Goal: Check status: Check status

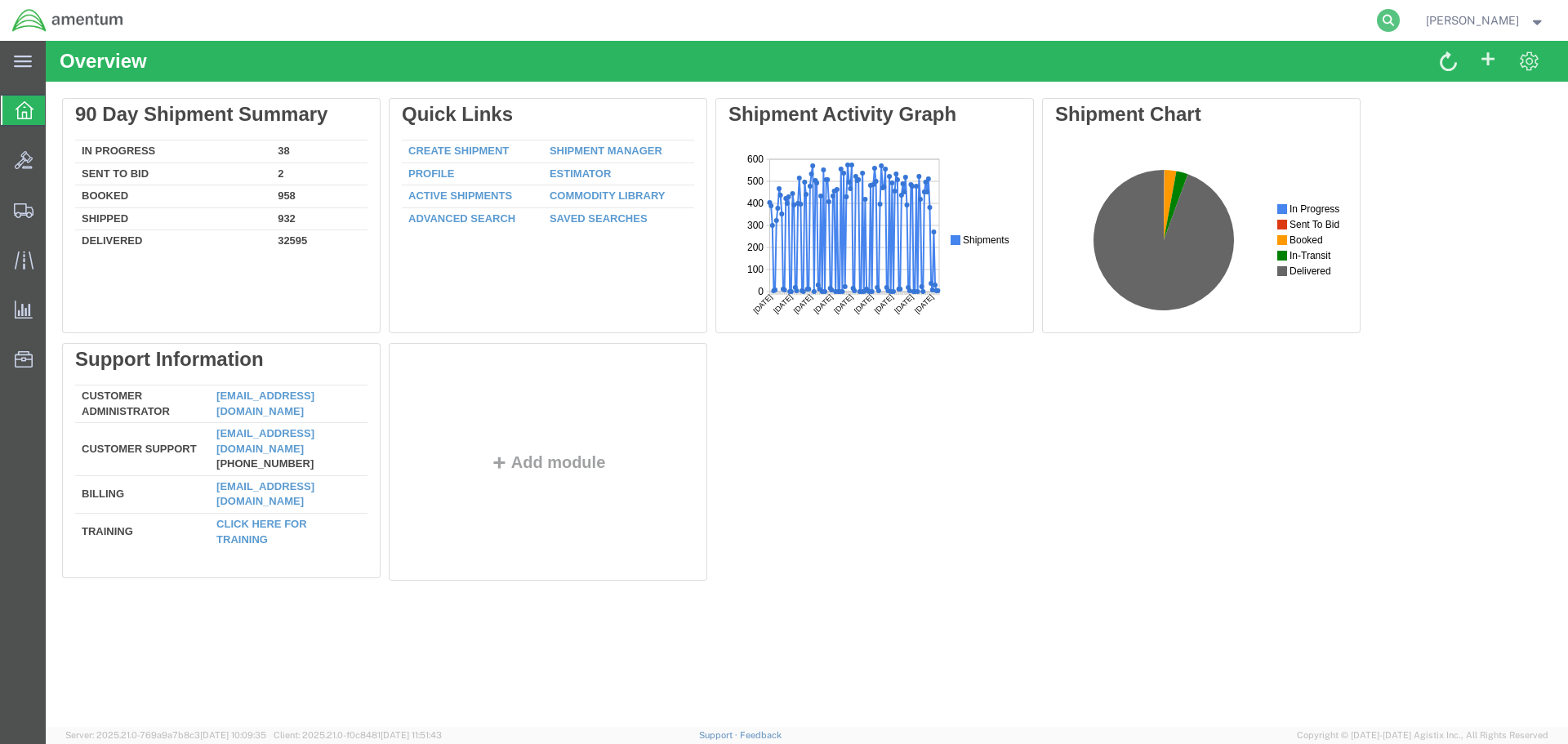
click at [1400, 23] on icon at bounding box center [1389, 20] width 23 height 23
drag, startPoint x: 1109, startPoint y: 28, endPoint x: 1059, endPoint y: 11, distance: 52.8
click at [1059, 11] on input "search" at bounding box center [1128, 20] width 496 height 39
paste input "4181907273"
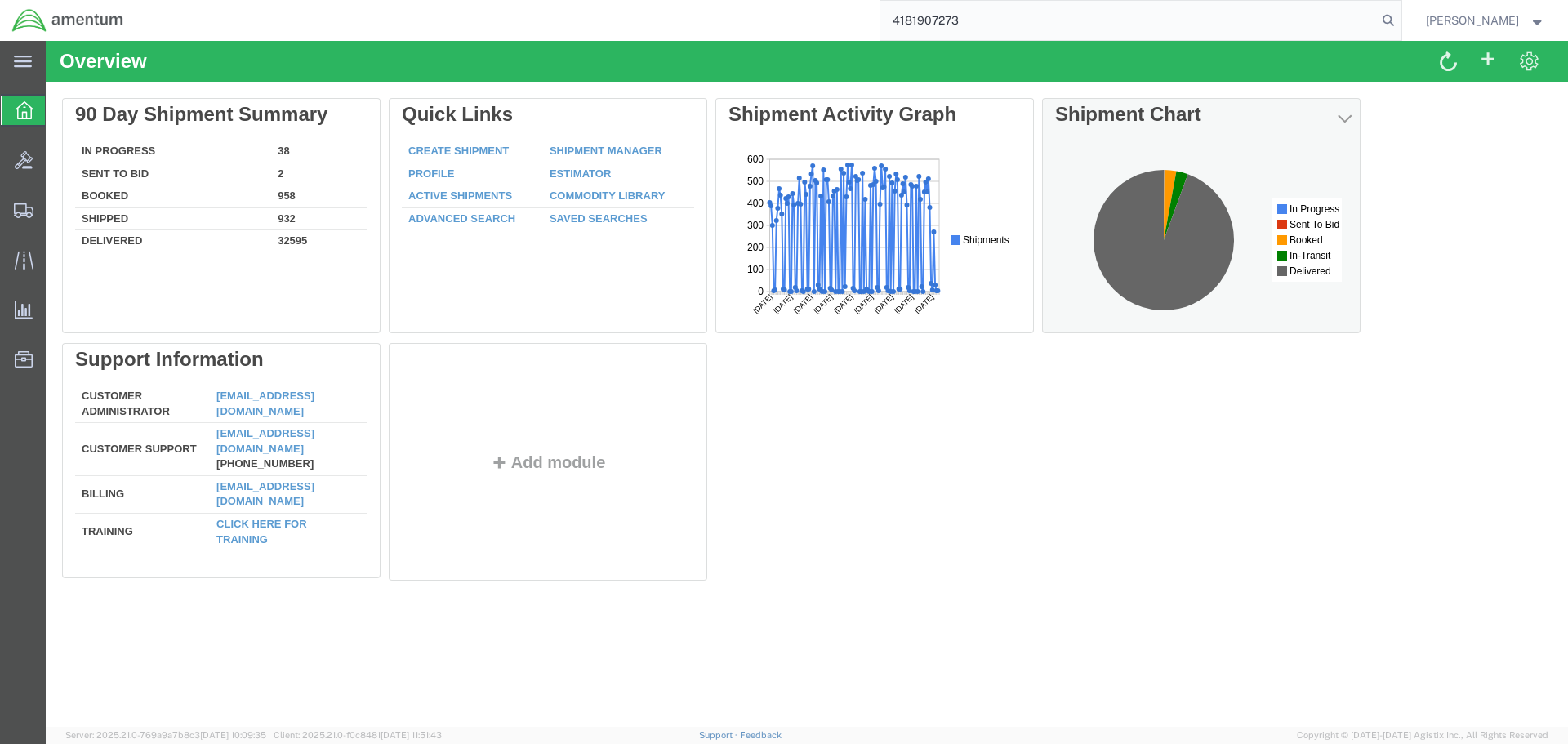
type input "4181907273"
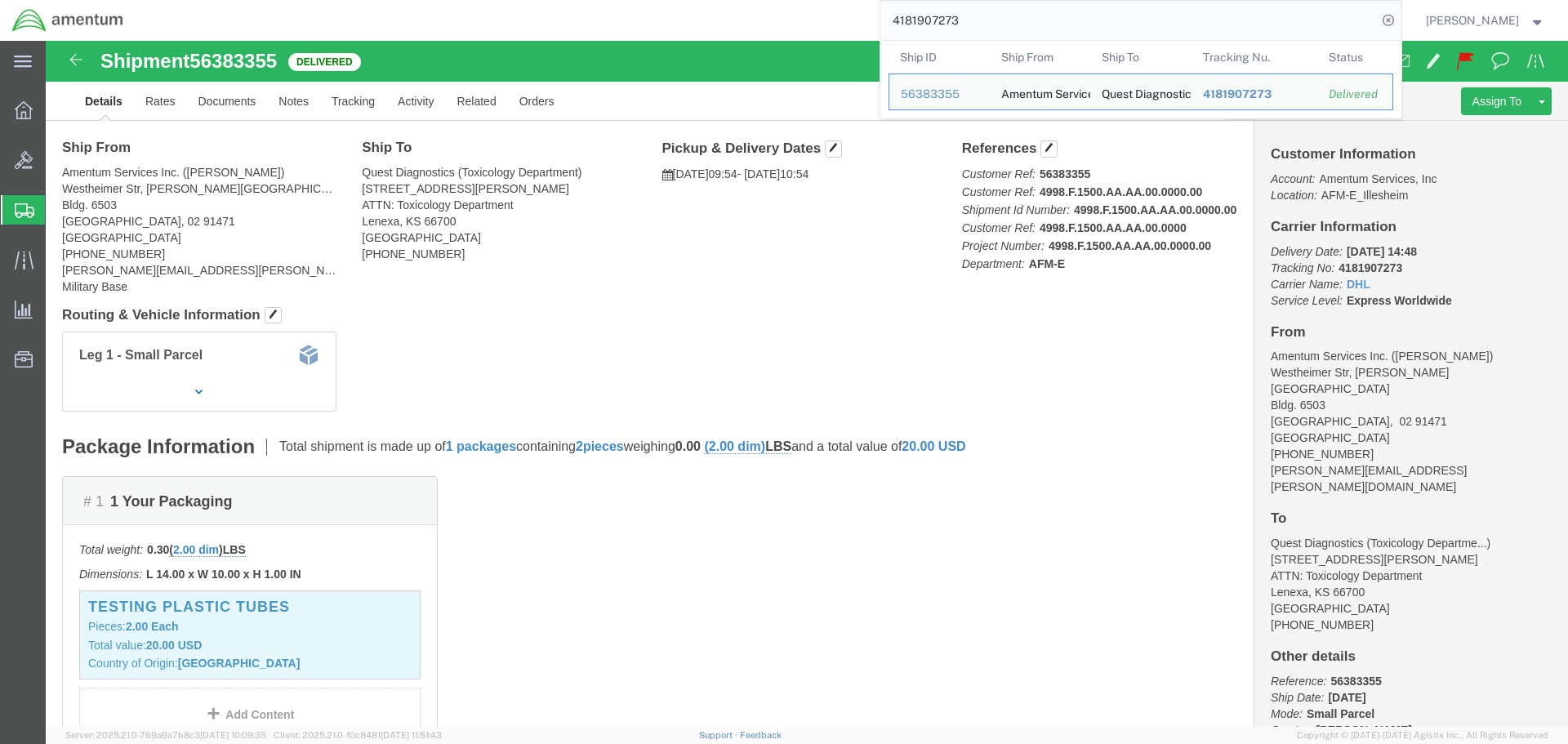
scroll to position [82, 0]
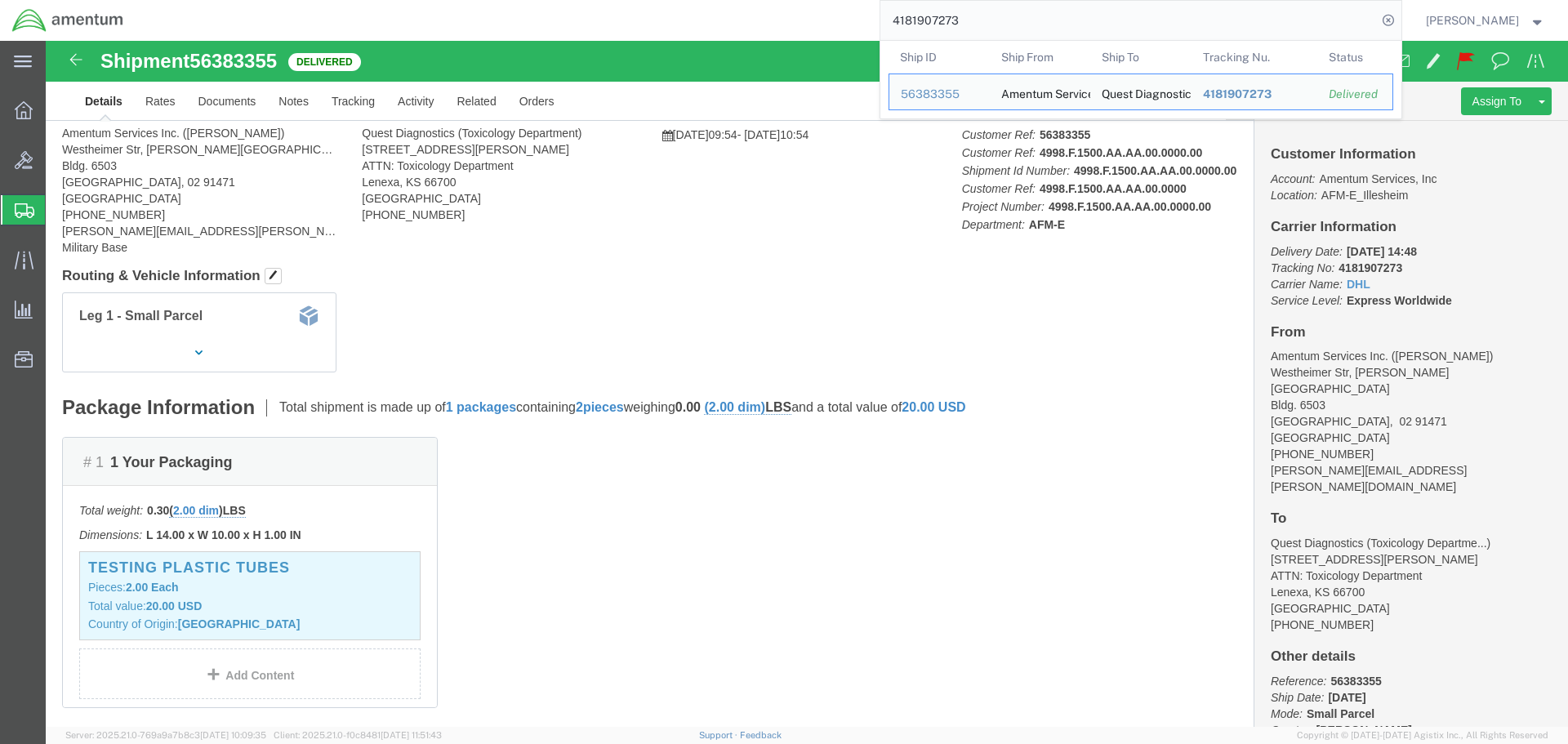
click div "# 1 1 Your Packaging Total weight: 0.30 ( 2.00 dim ) LBS Dimensions: L 14.00 x …"
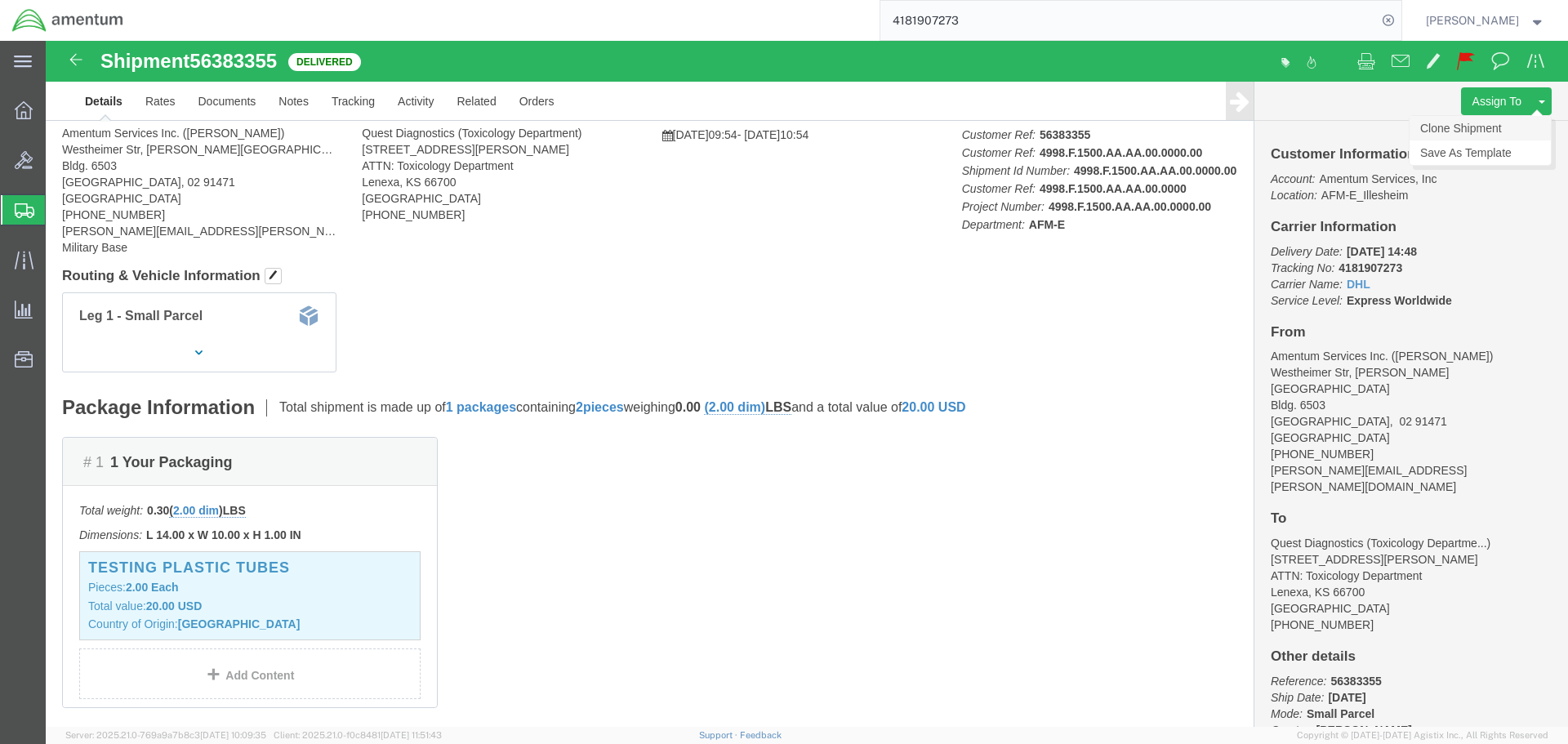
click link "Clone Shipment"
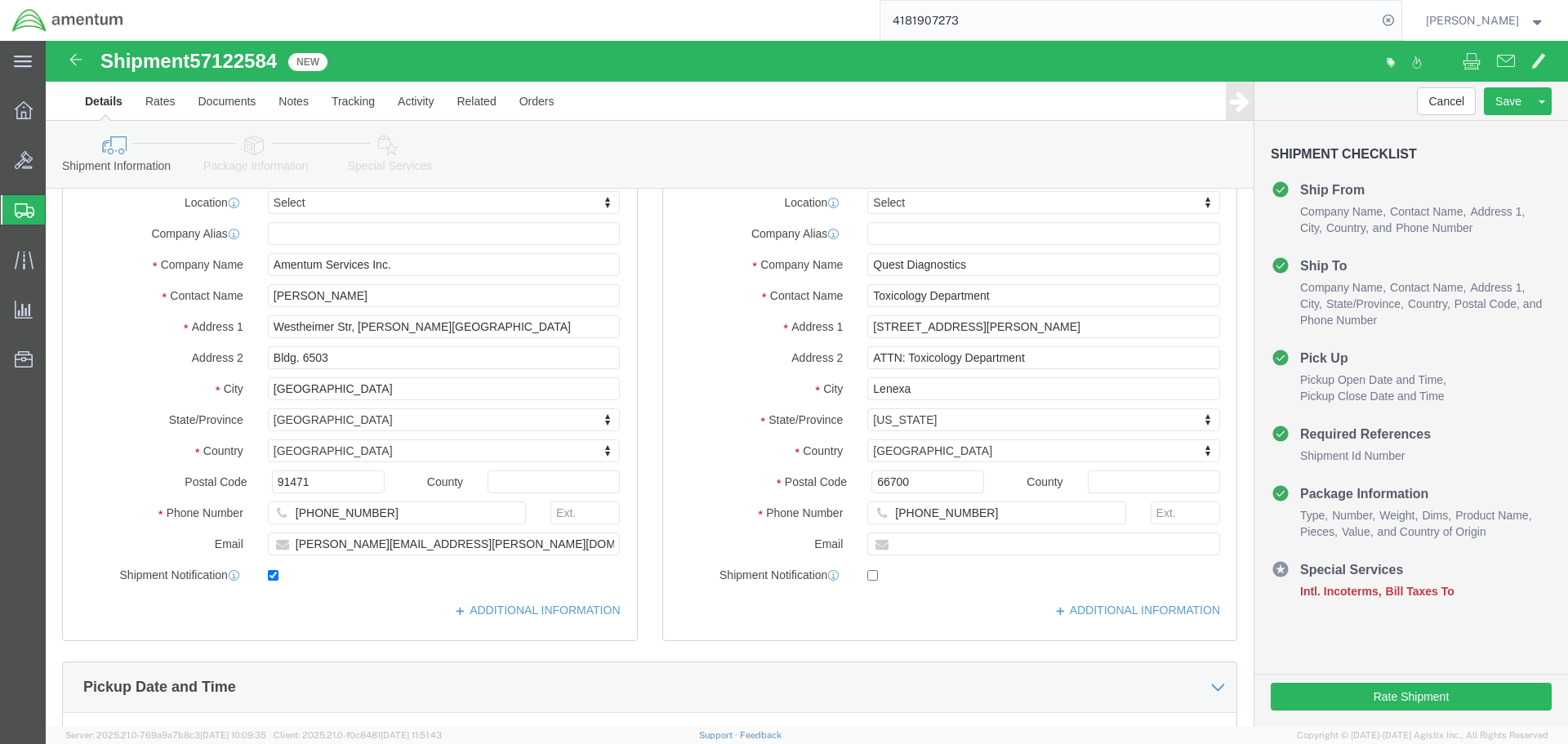
select select
click input "checkbox"
checkbox input "false"
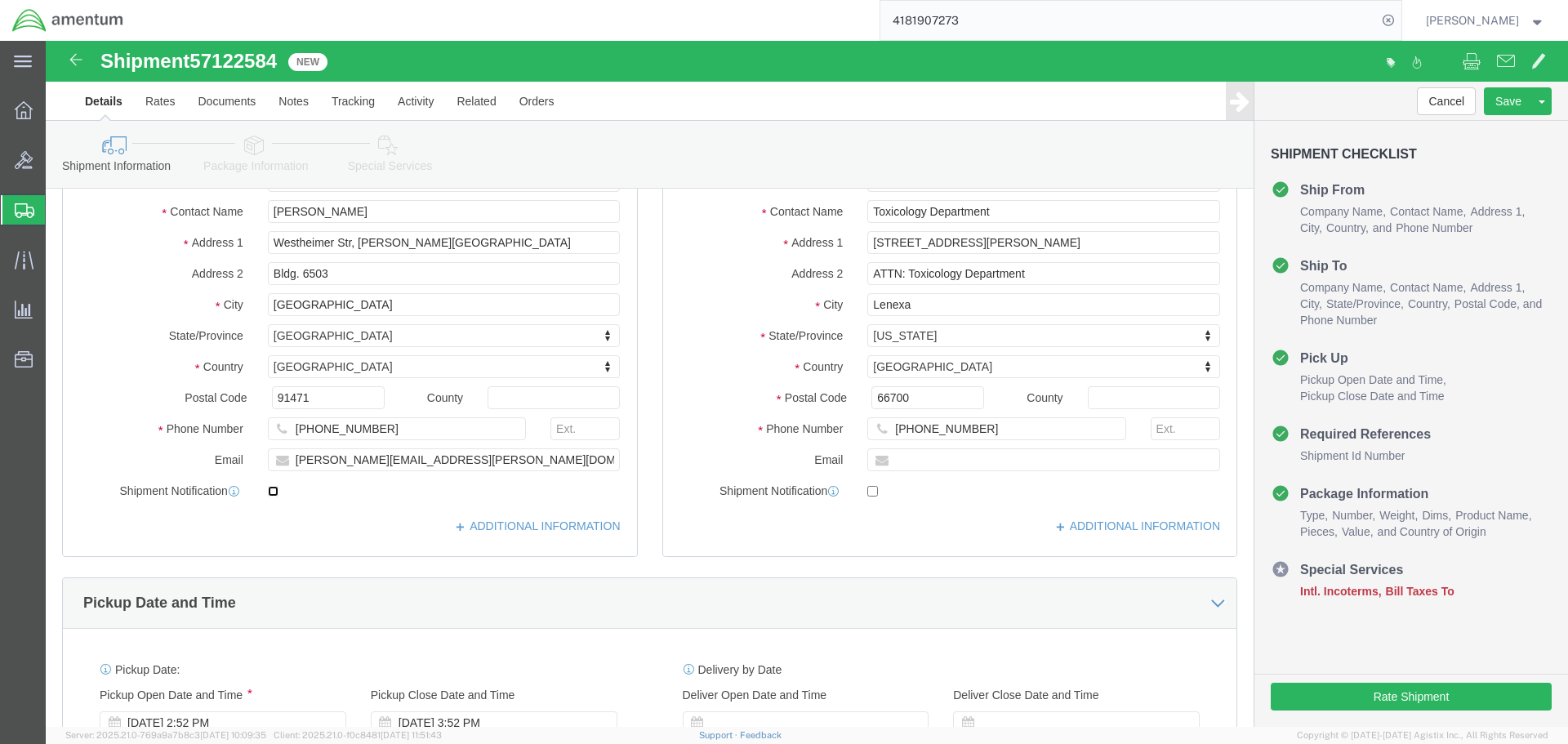
scroll to position [245, 0]
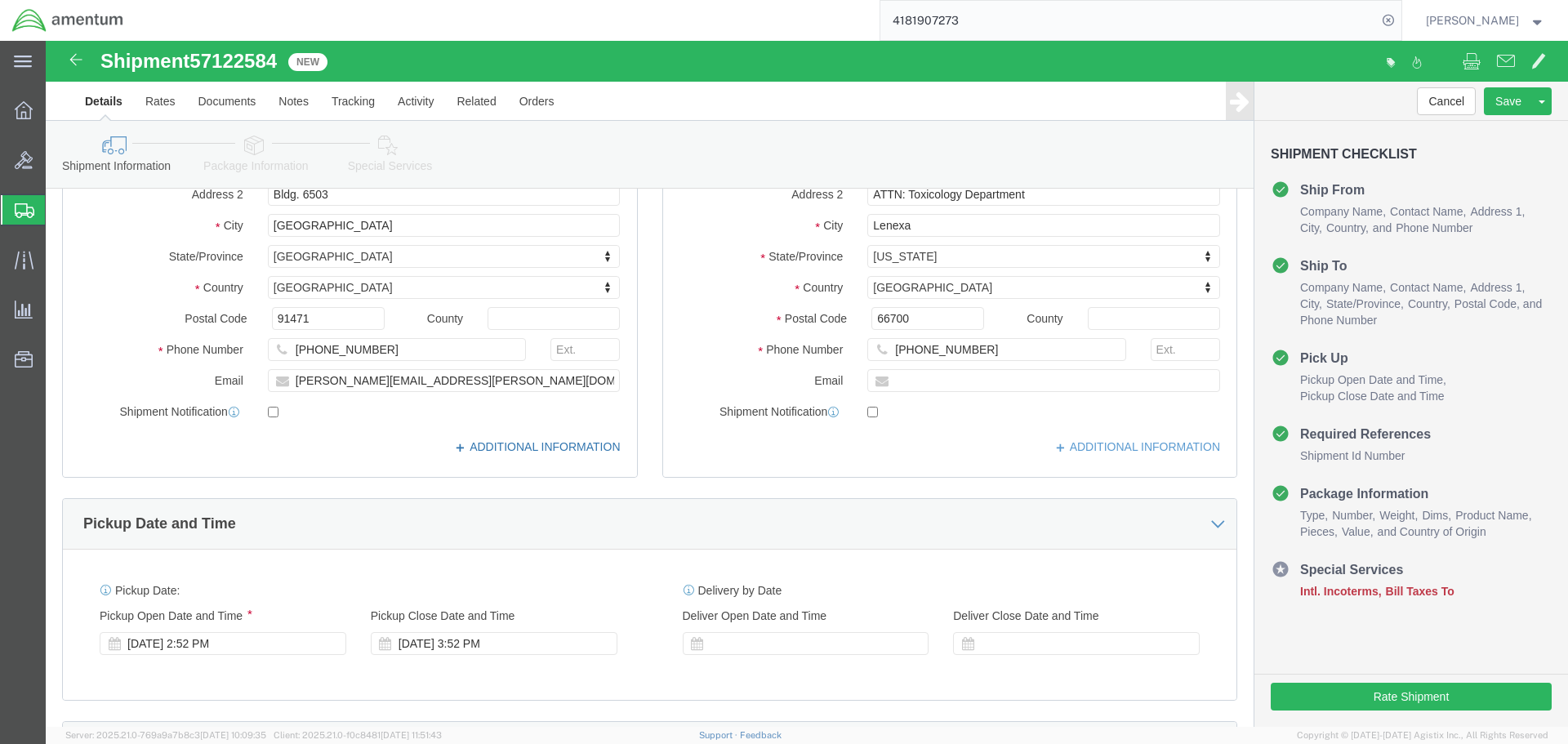
click link "ADDITIONAL INFORMATION"
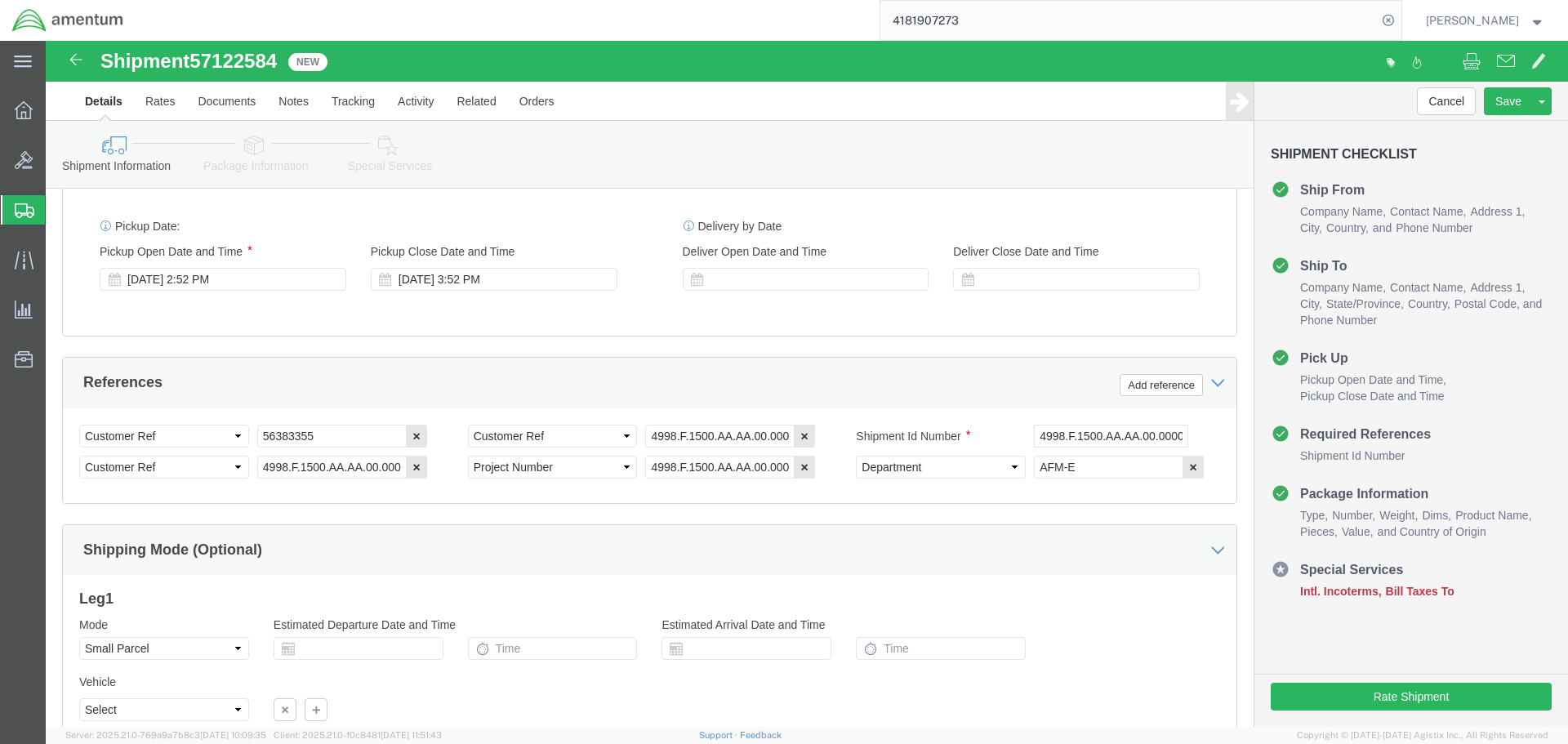
scroll to position [873, 0]
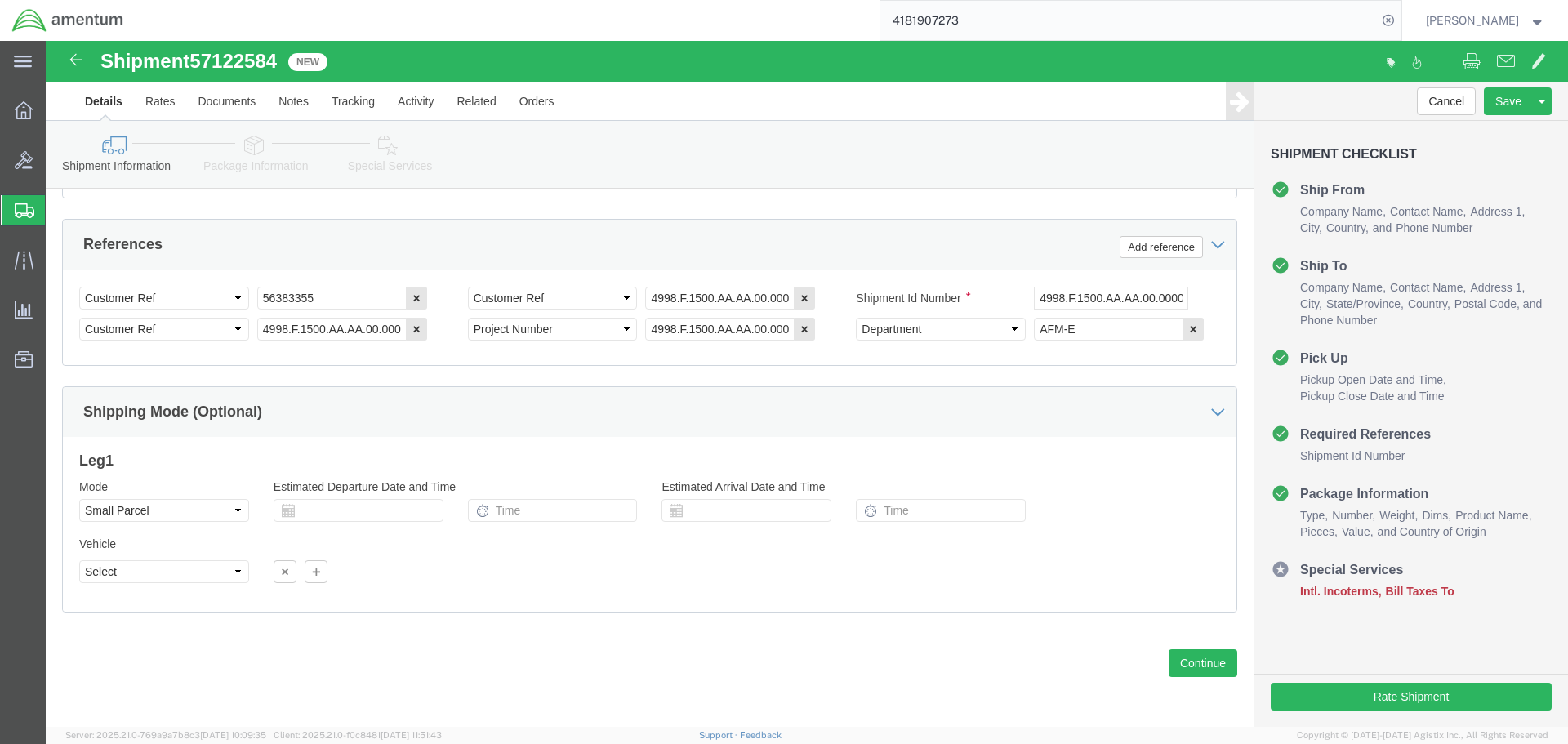
click icon
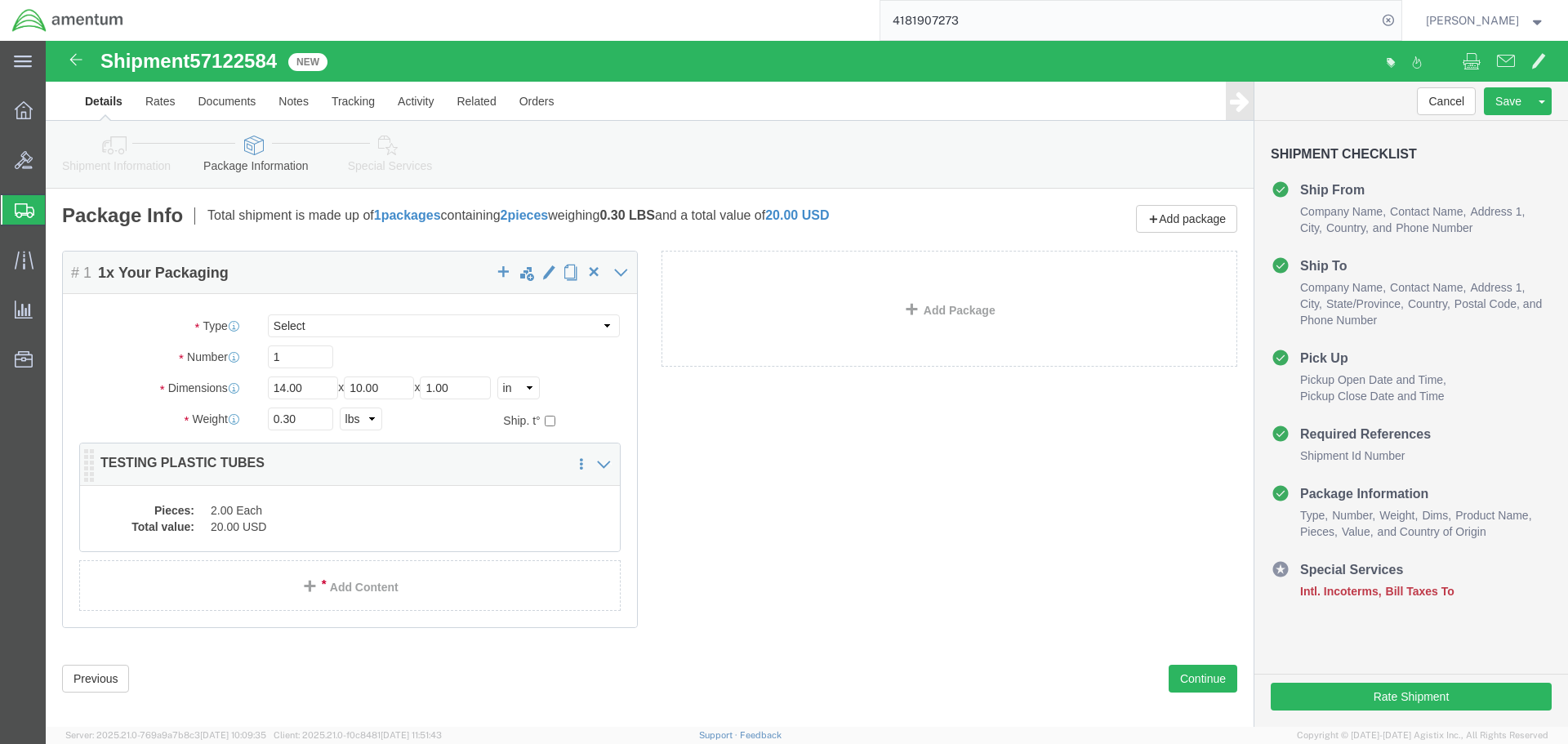
click div "Pieces: 2.00 Each Total value: 20.00 USD"
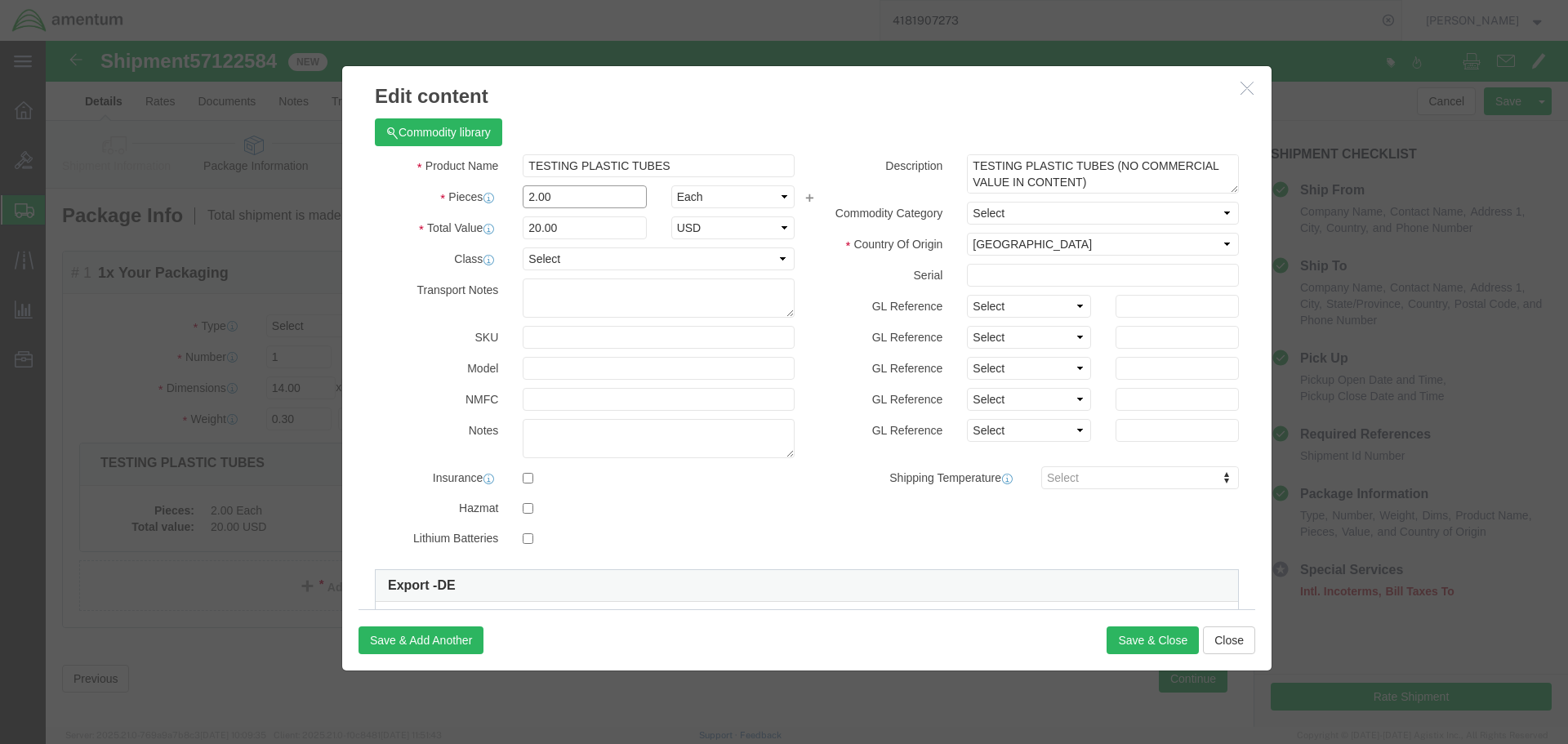
click input "2.00"
type input "13.00"
type input "130"
click button "Save & Close"
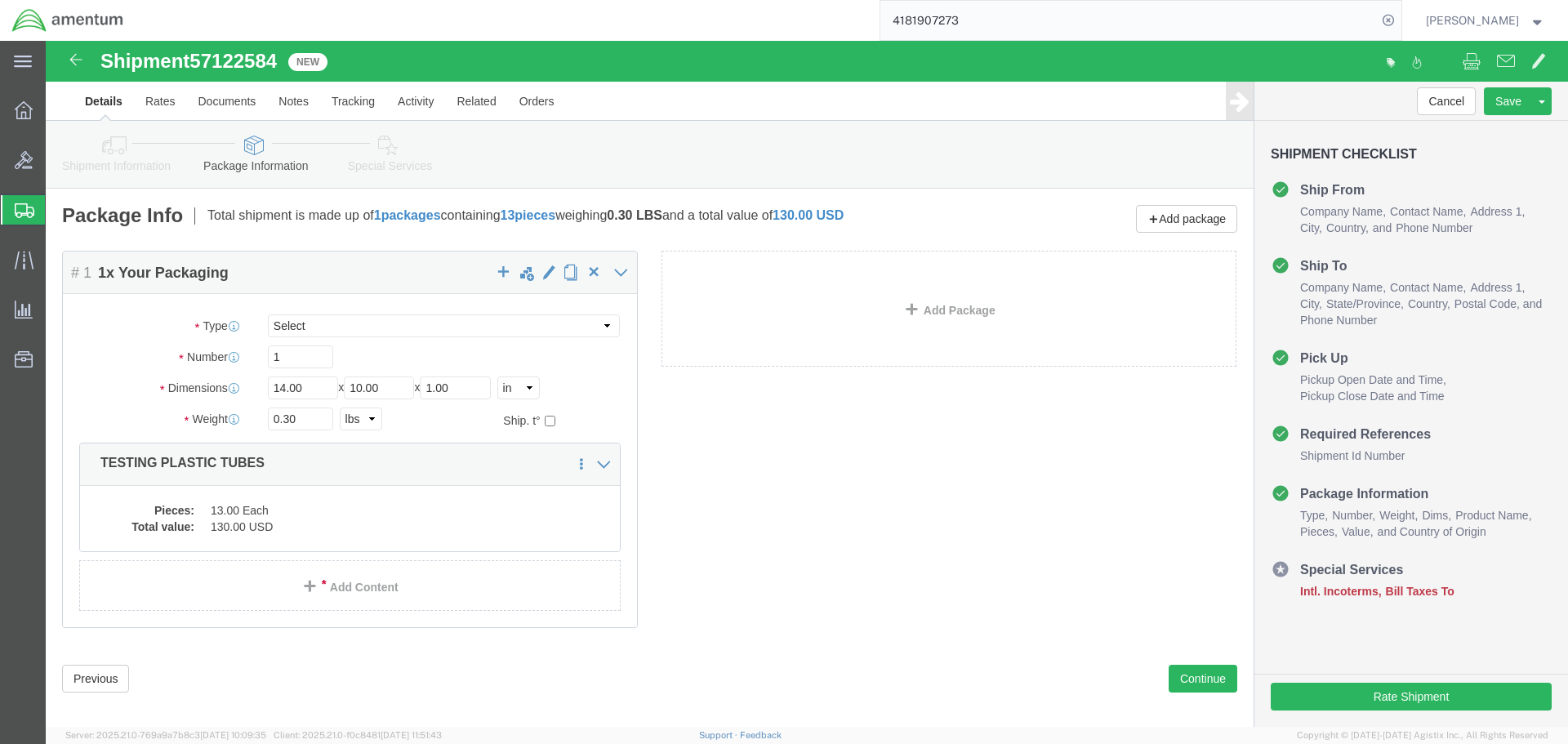
click div "Package Content # 1 1 x Your Packaging Package Type Select Bale(s) Basket(s) Bo…"
click icon
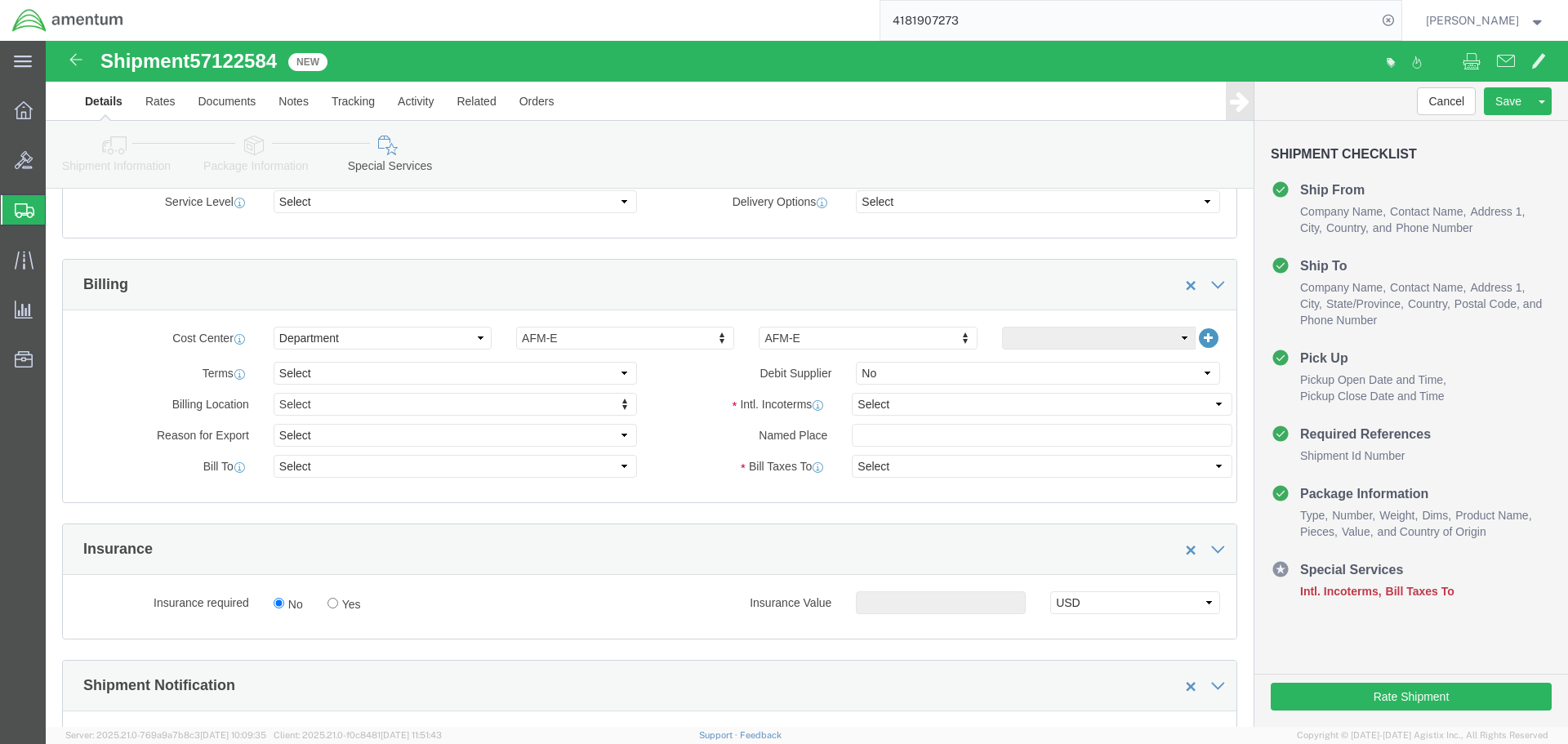
scroll to position [653, 0]
click select "Select Carriage Insurance Paid Carriage Paid To Cost and Freight Cost Insurance…"
select select "DDP"
click select "Select Carriage Insurance Paid Carriage Paid To Cost and Freight Cost Insurance…"
select select "SHIP"
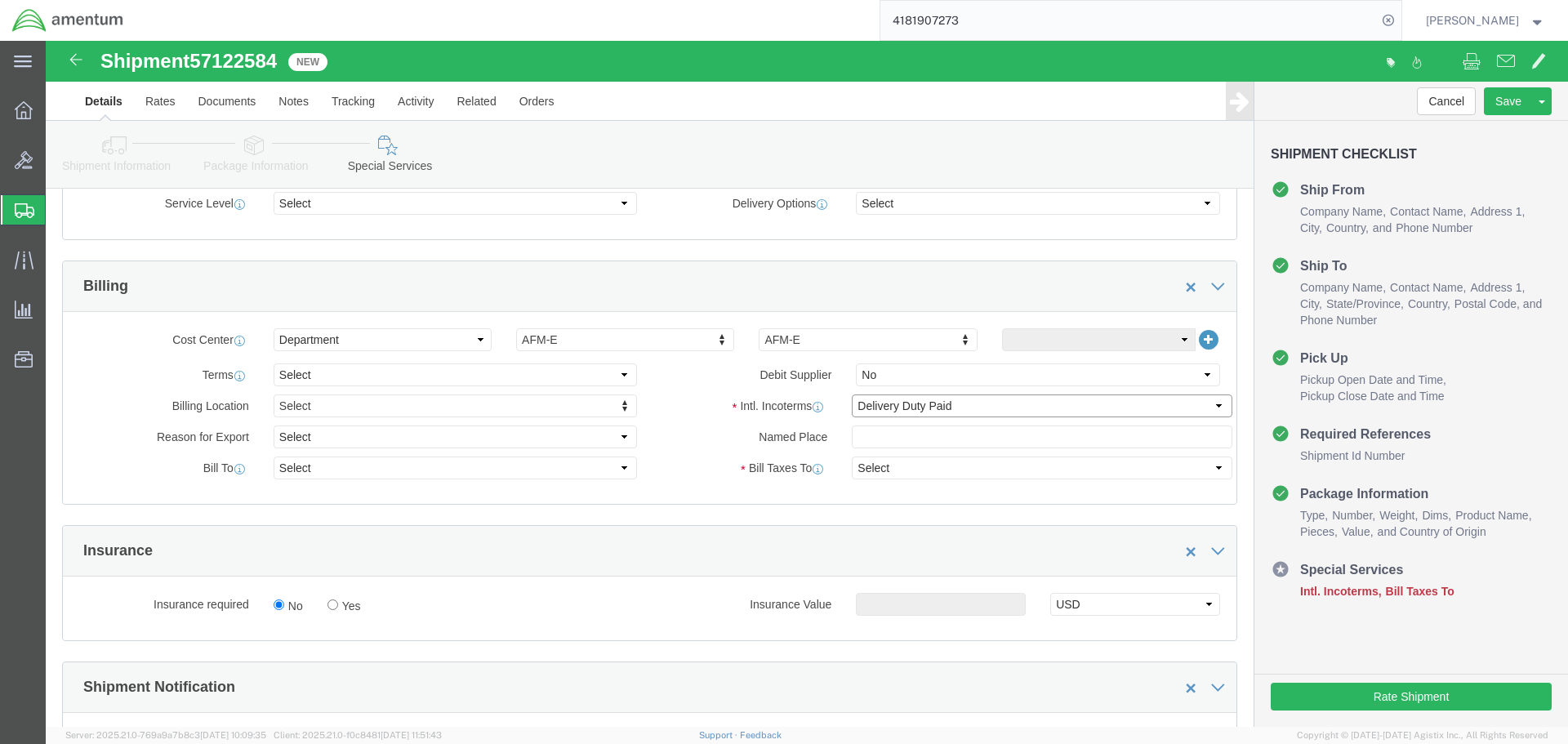
select select "SHIP"
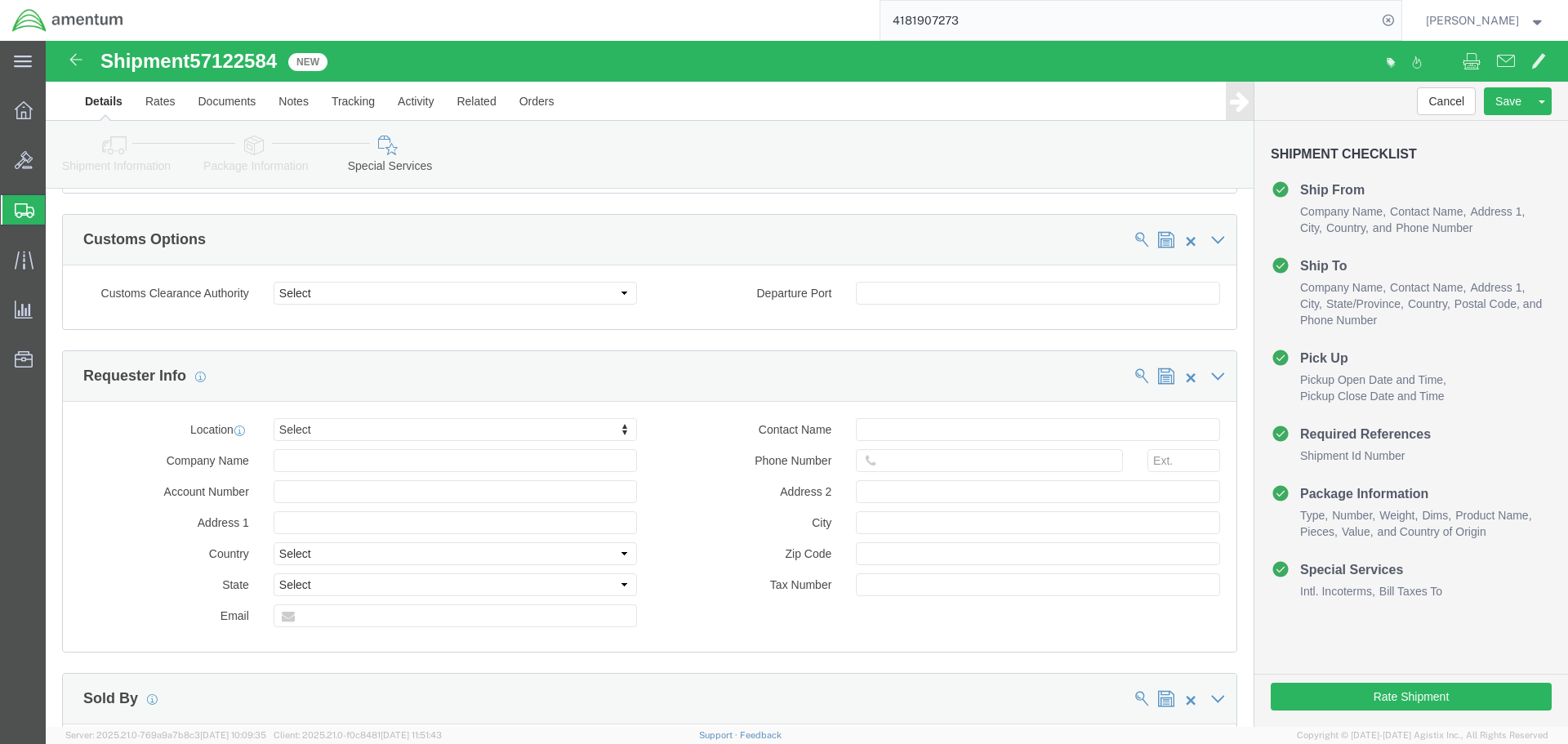
scroll to position [1125, 0]
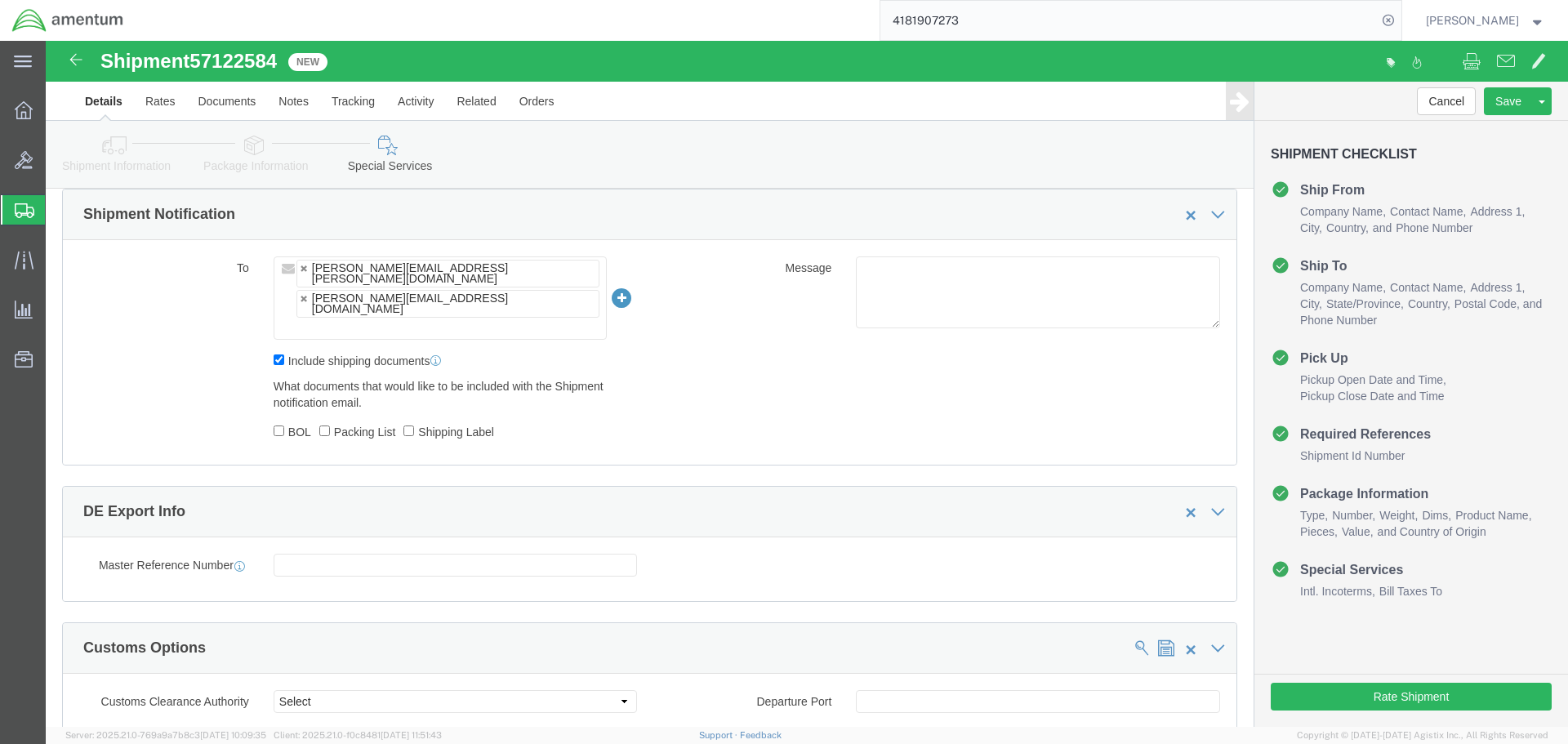
click ul "[PERSON_NAME][EMAIL_ADDRESS][PERSON_NAME][DOMAIN_NAME] [PERSON_NAME][EMAIL_ADDR…"
drag, startPoint x: 454, startPoint y: 242, endPoint x: 445, endPoint y: 243, distance: 9.1
click input "text"
paste input "[PERSON_NAME][EMAIL_ADDRESS][PERSON_NAME][DOMAIN_NAME]"
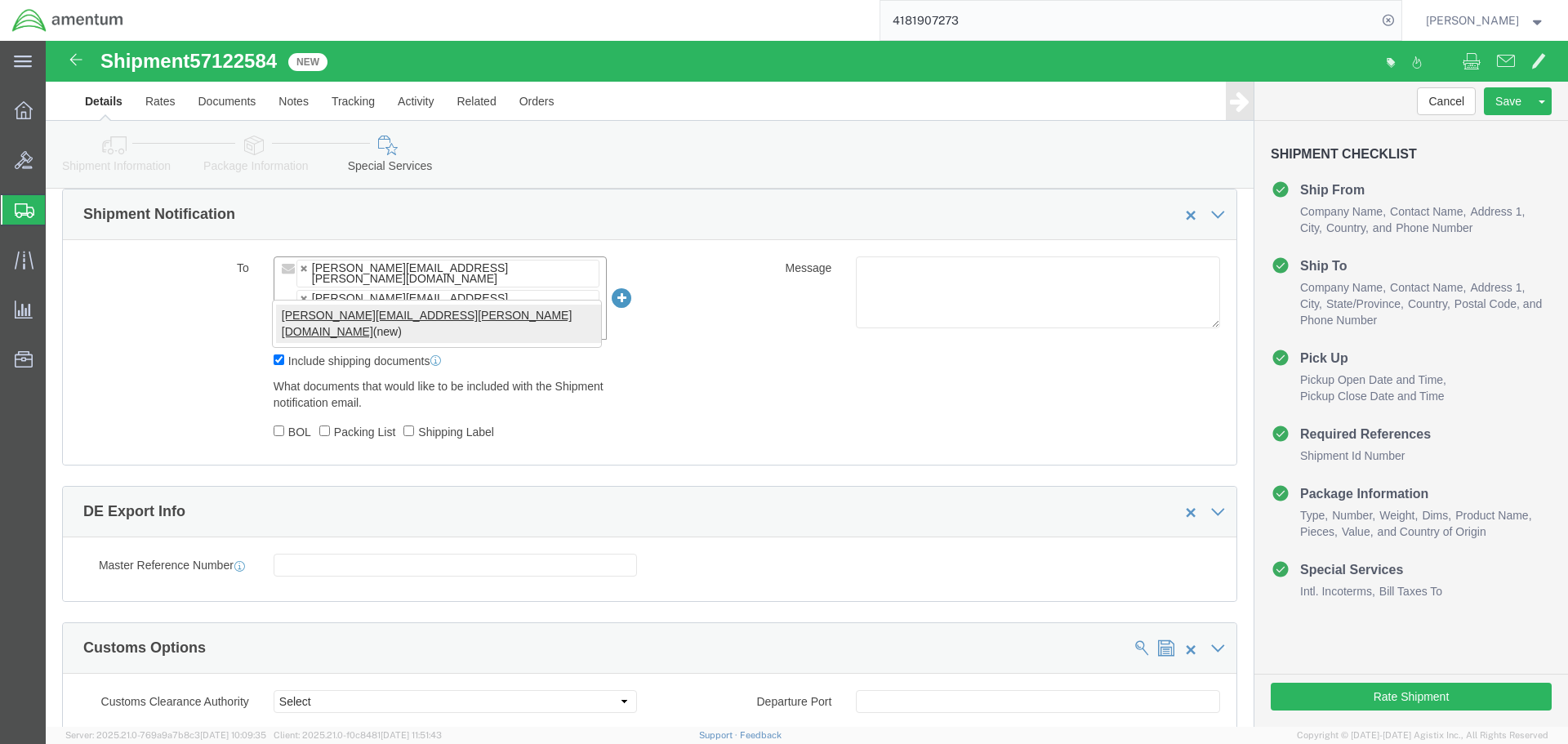
type input "[PERSON_NAME][EMAIL_ADDRESS][PERSON_NAME][DOMAIN_NAME]"
type input "[PERSON_NAME][EMAIL_ADDRESS][PERSON_NAME][DOMAIN_NAME],[DOMAIN_NAME][EMAIL_ADDR…"
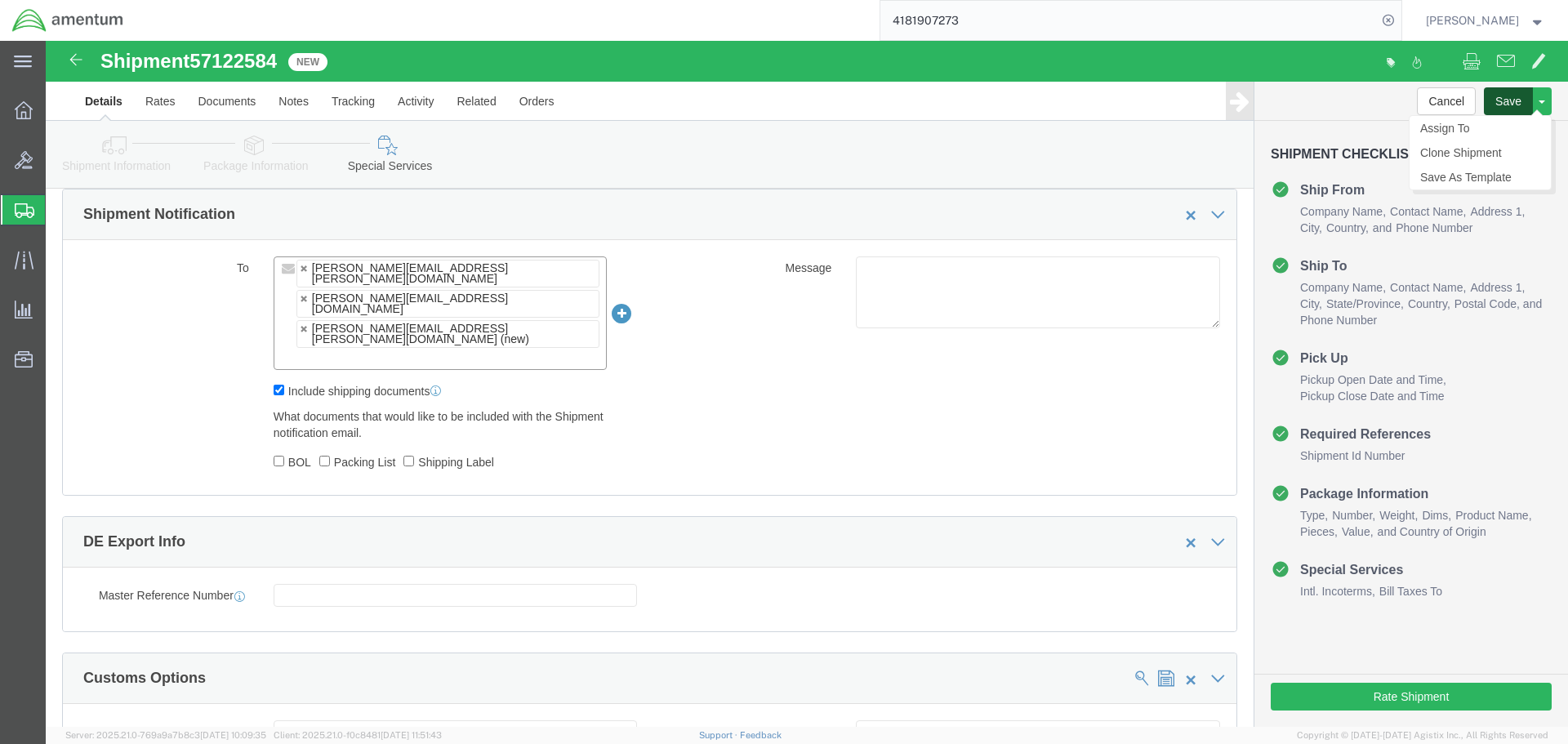
click button "Save"
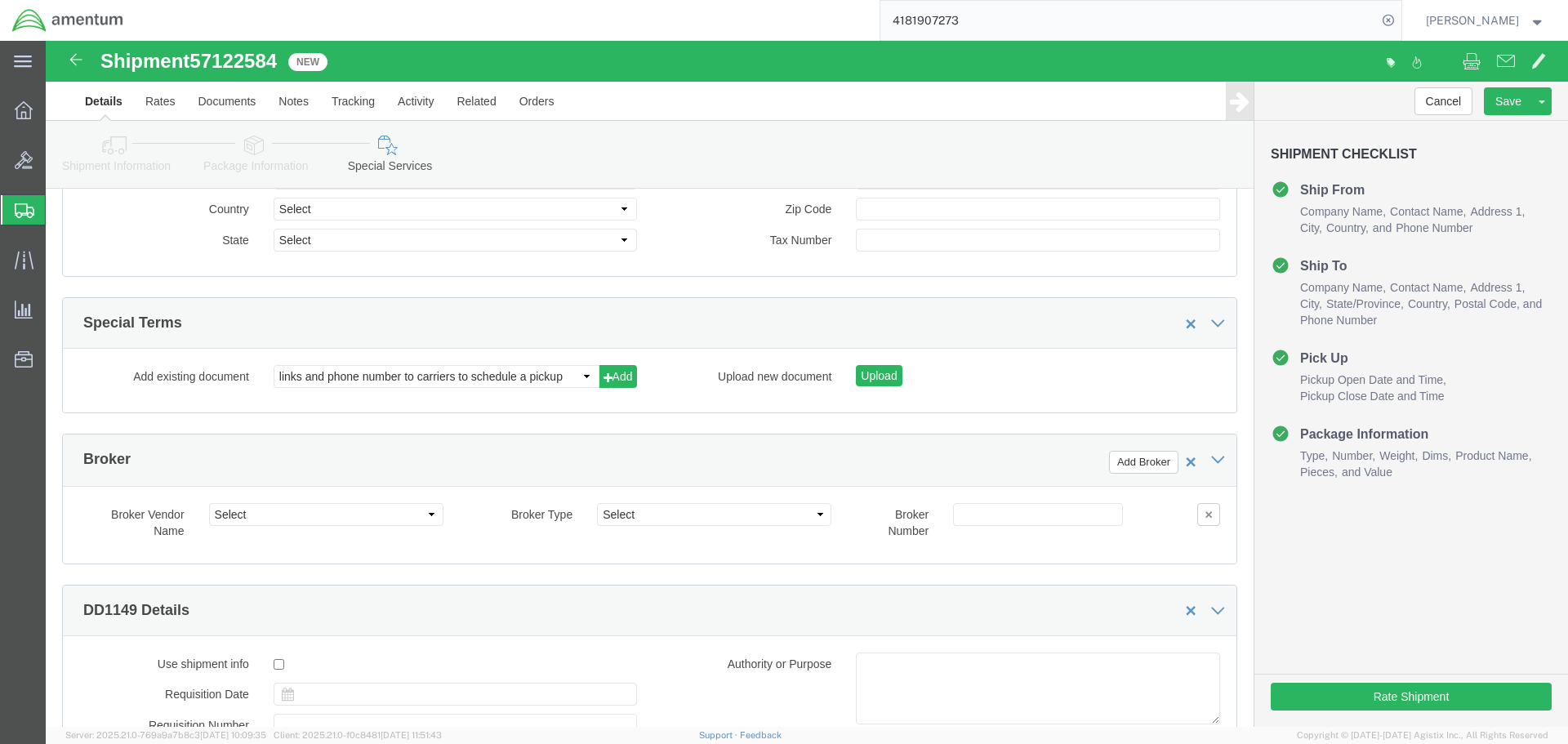
scroll to position [2533, 0]
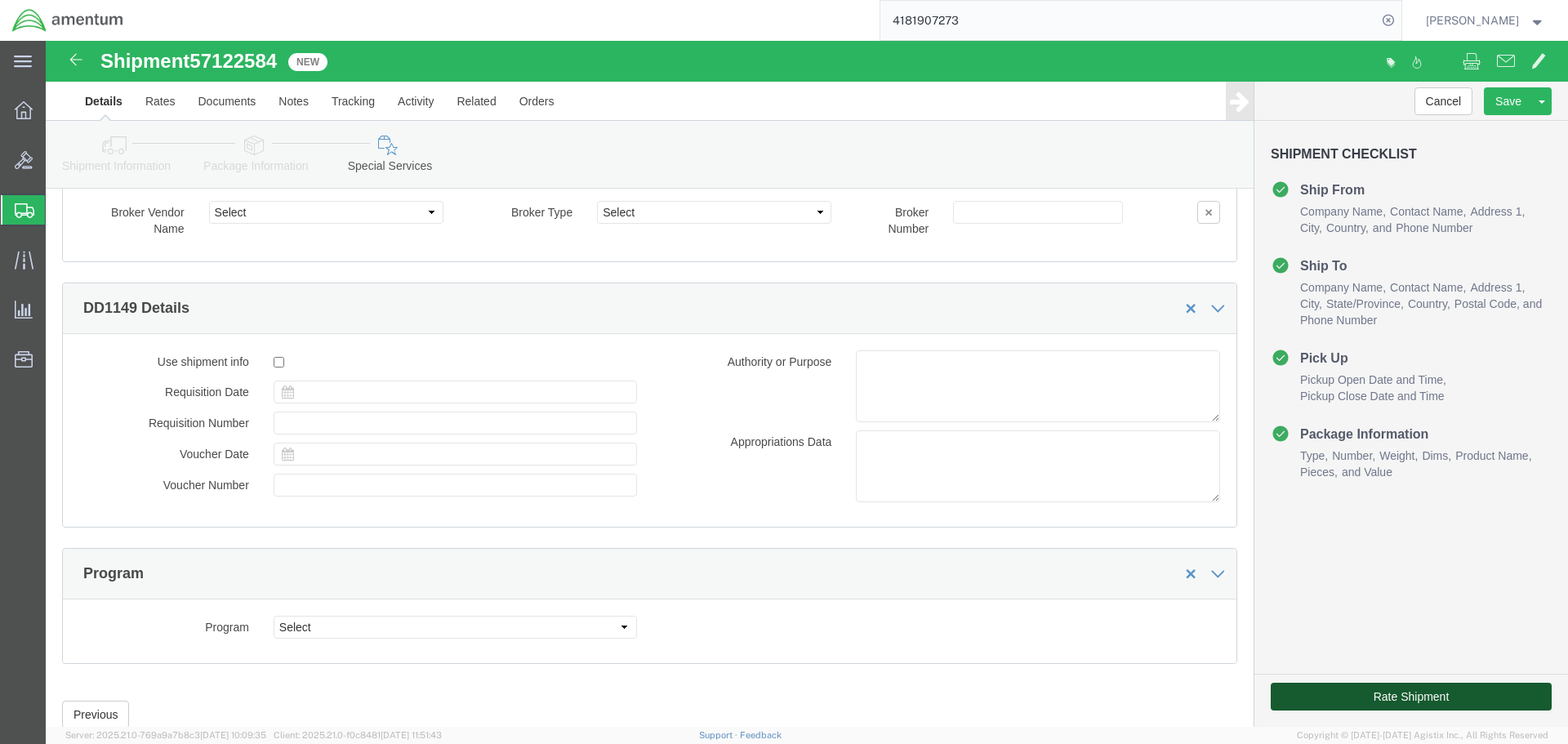
click button "Rate Shipment"
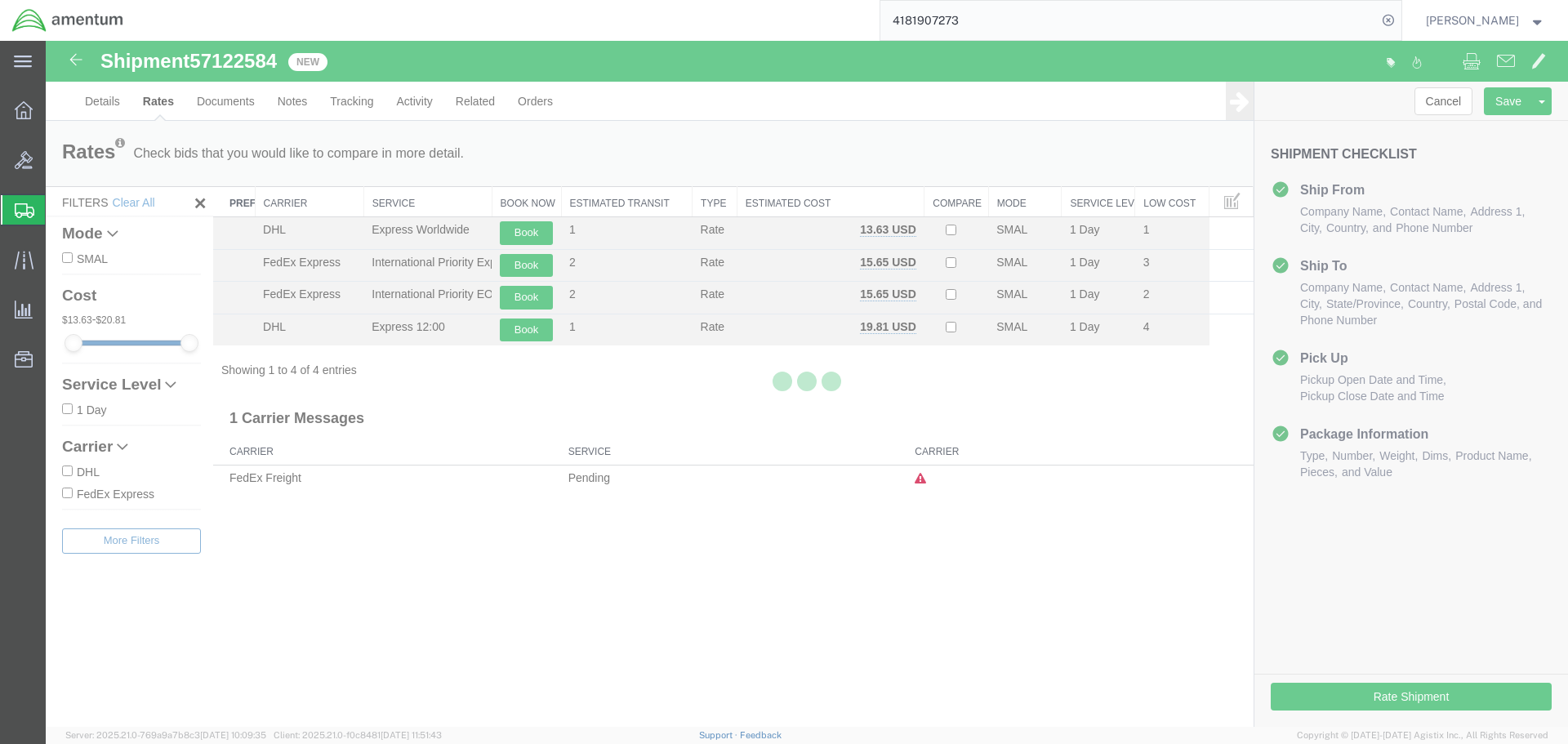
scroll to position [0, 0]
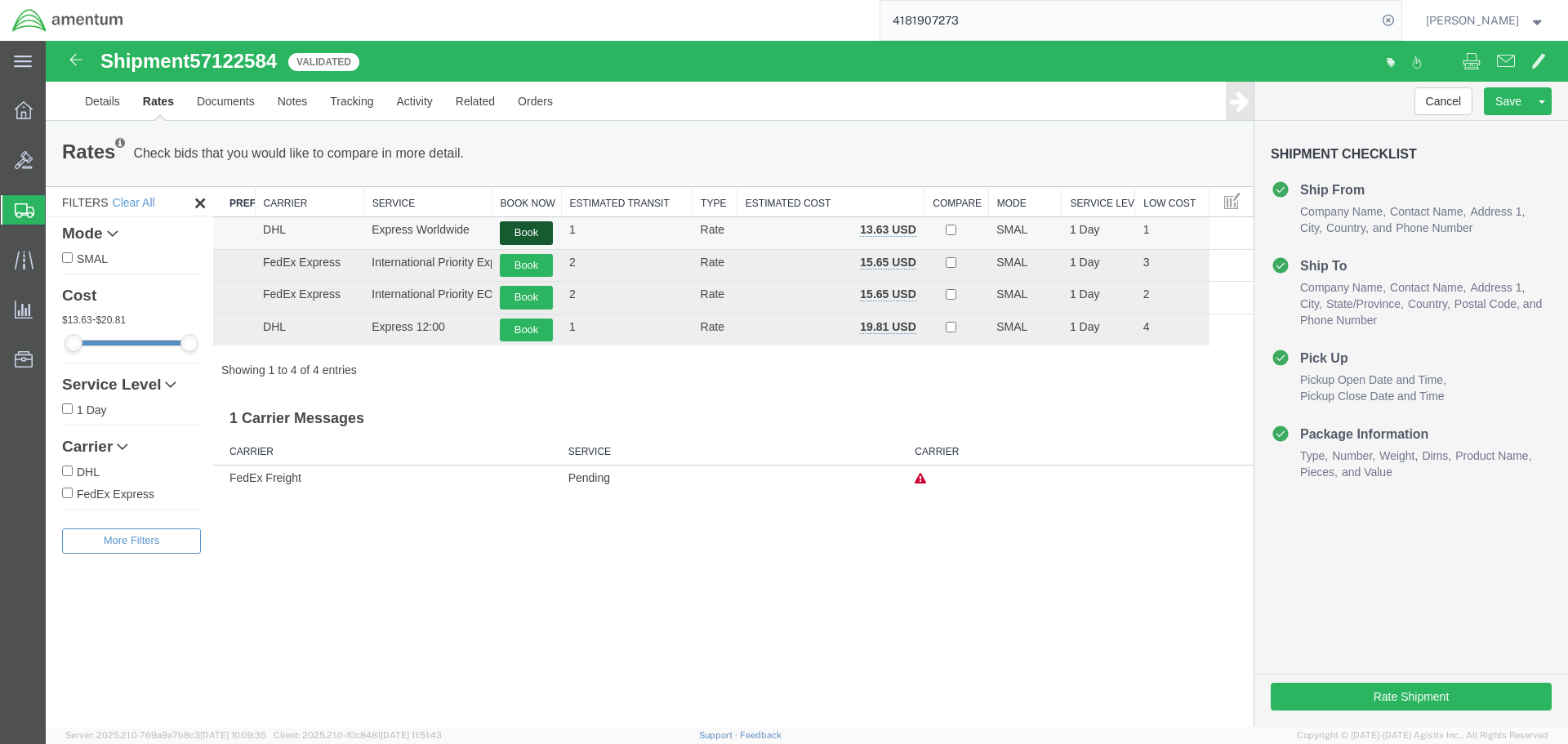
click at [526, 228] on button "Book" at bounding box center [526, 232] width 53 height 24
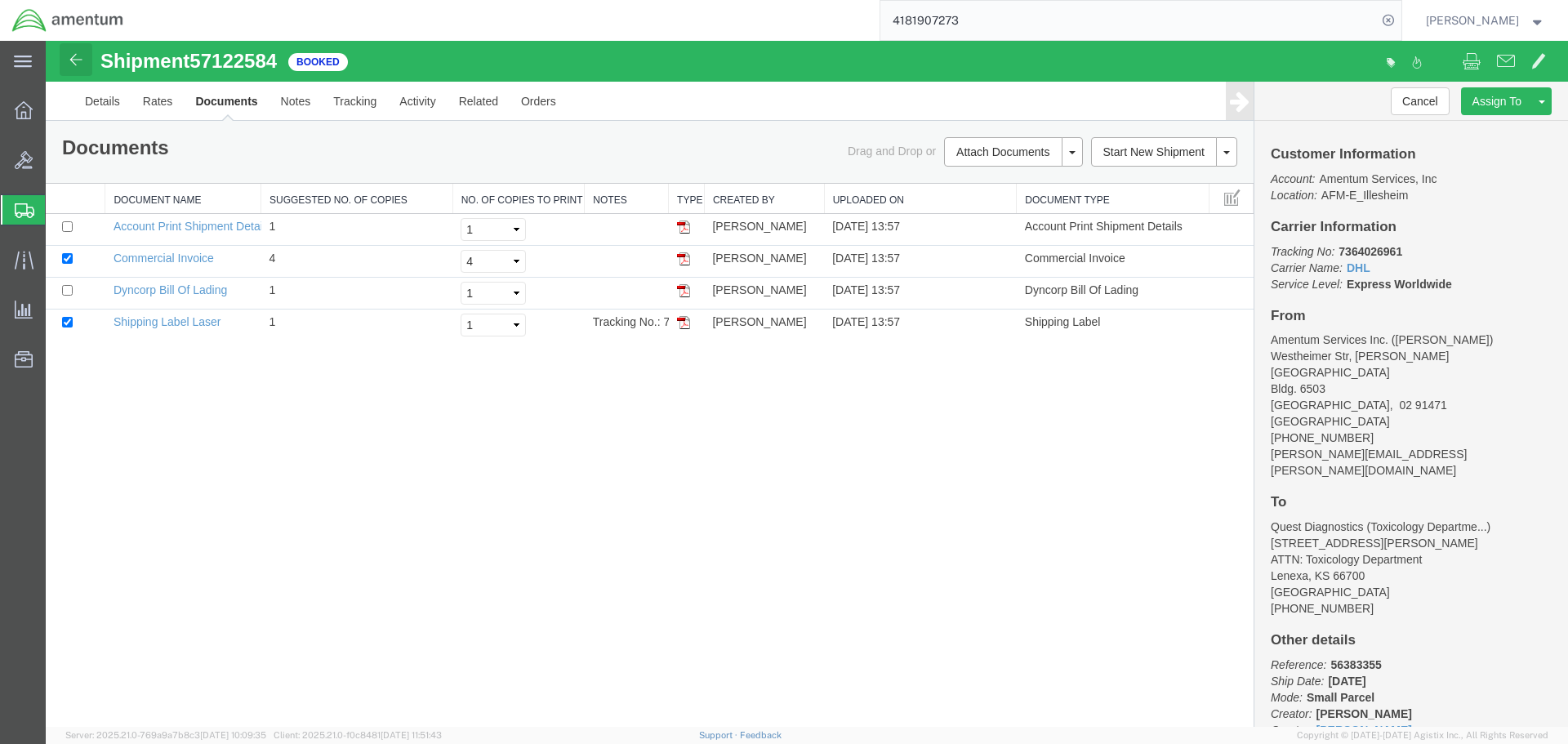
click at [74, 65] on img at bounding box center [76, 60] width 20 height 20
click at [126, 102] on link "Details" at bounding box center [102, 101] width 58 height 39
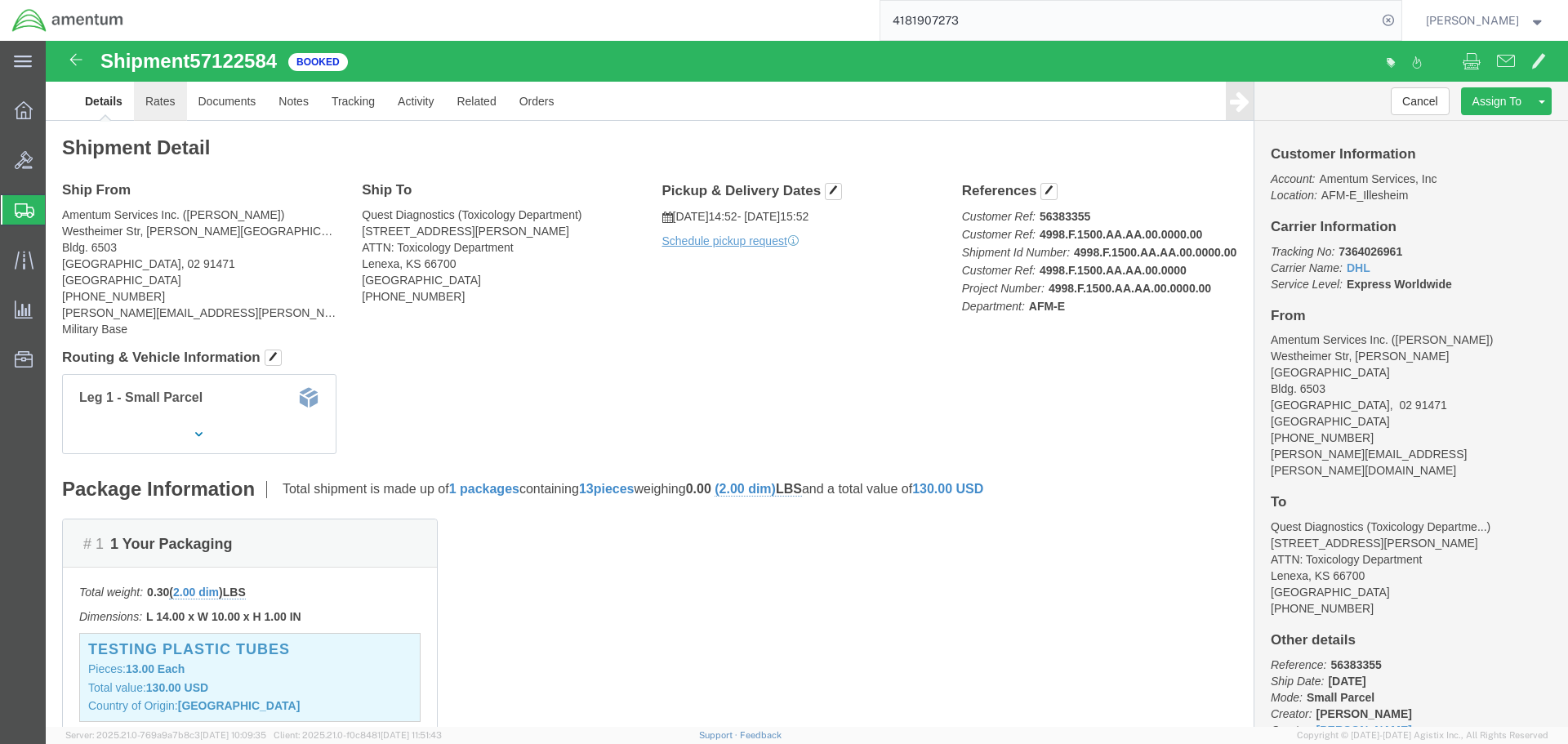
click link "Rates"
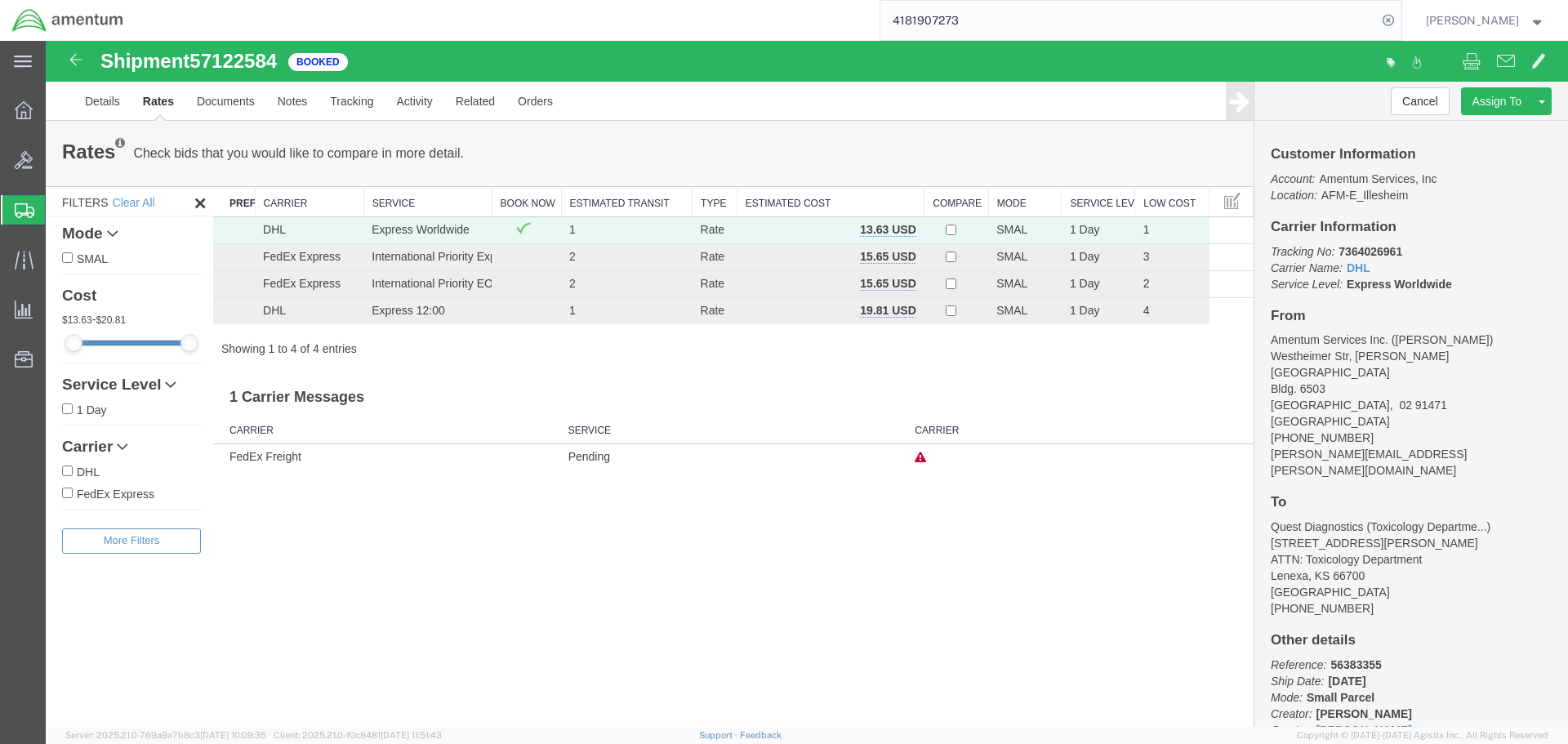
click at [1365, 254] on b "7364026961" at bounding box center [1371, 251] width 64 height 13
copy b "7364026961"
click at [199, 99] on link "Documents" at bounding box center [225, 101] width 81 height 39
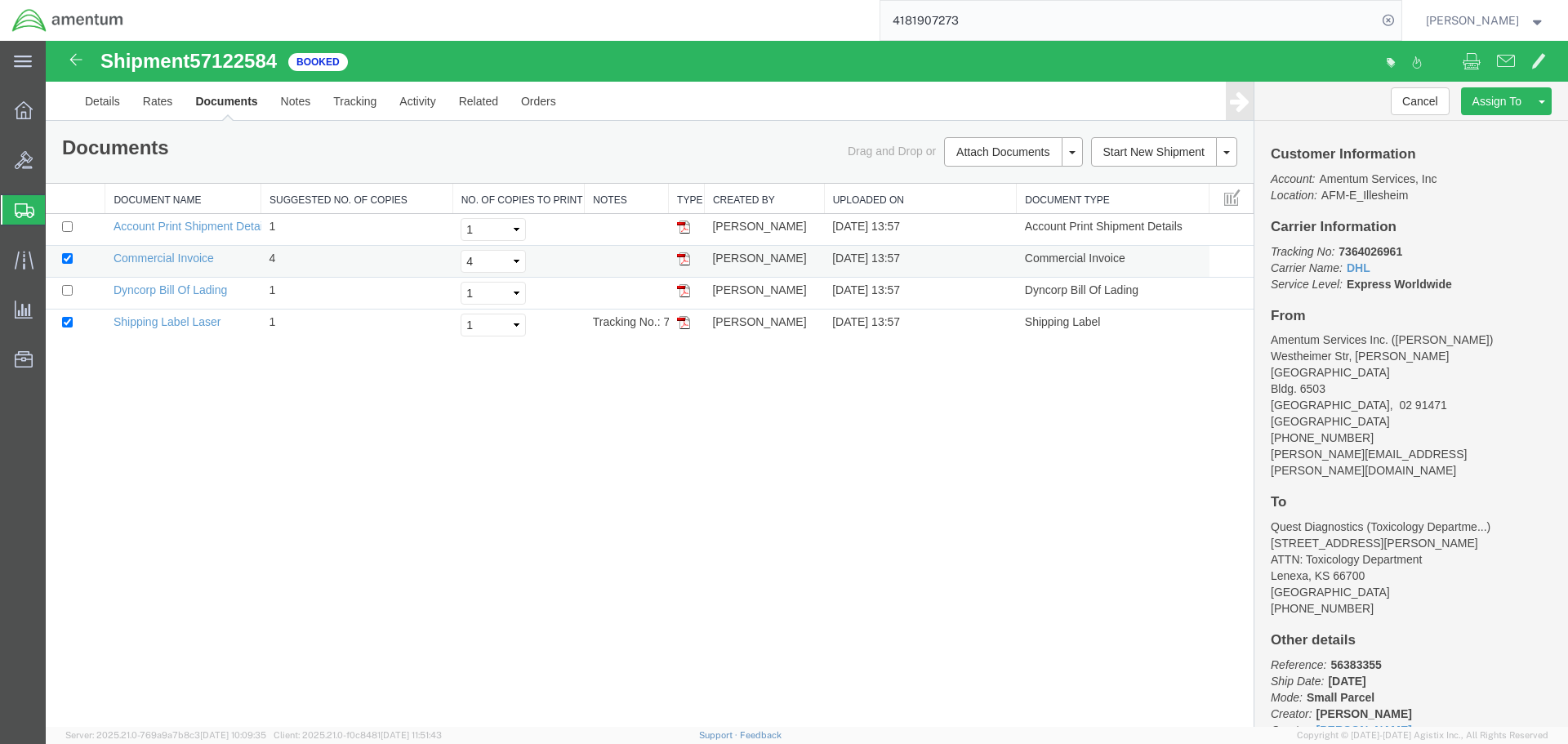
click at [63, 260] on td at bounding box center [75, 261] width 60 height 32
click at [70, 324] on input "checkbox" at bounding box center [67, 322] width 11 height 11
checkbox input "false"
click at [66, 255] on input "checkbox" at bounding box center [67, 258] width 11 height 11
checkbox input "false"
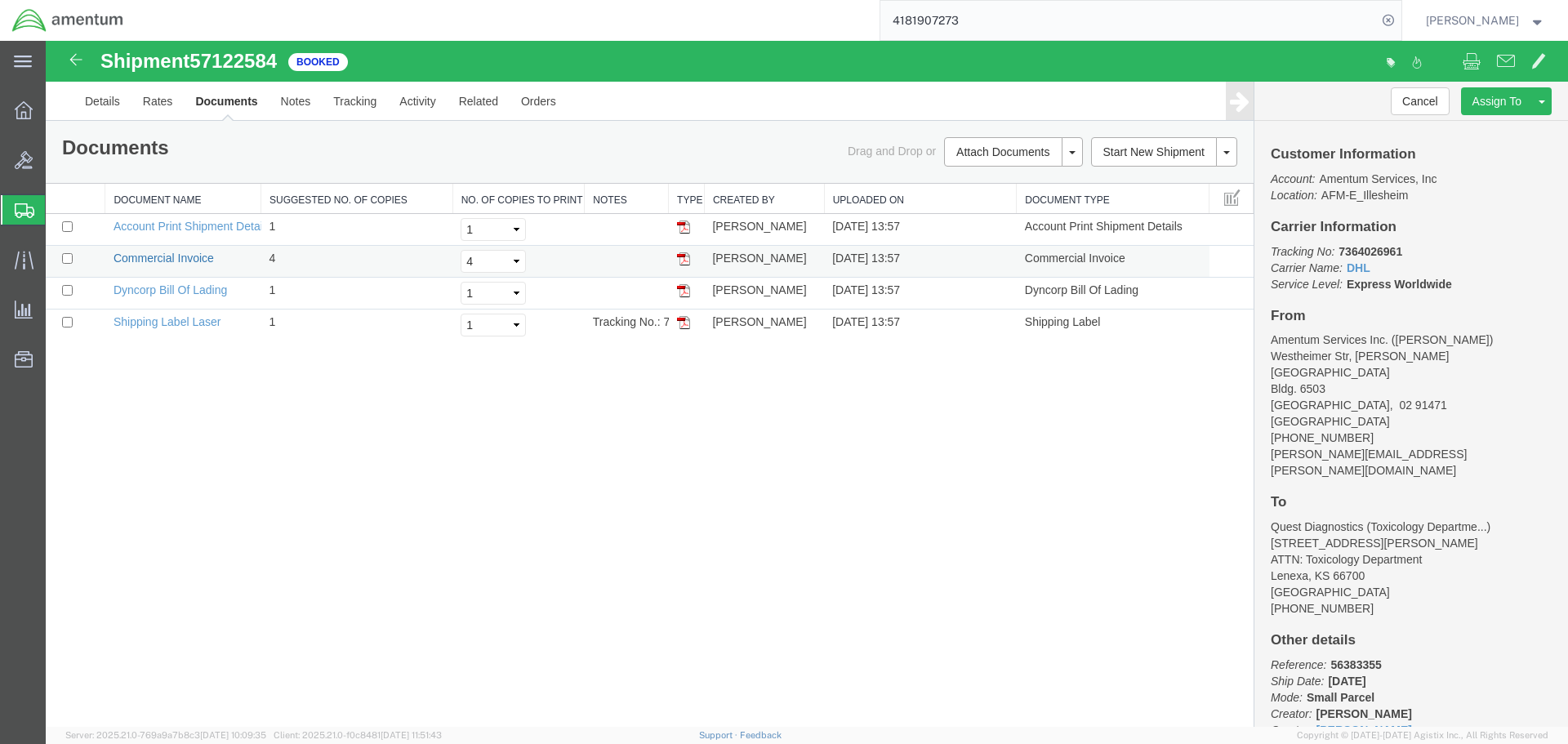
click at [139, 259] on link "Commercial Invoice" at bounding box center [164, 258] width 101 height 13
click at [1385, 246] on b "7364026961" at bounding box center [1371, 251] width 64 height 13
copy b "7364026961"
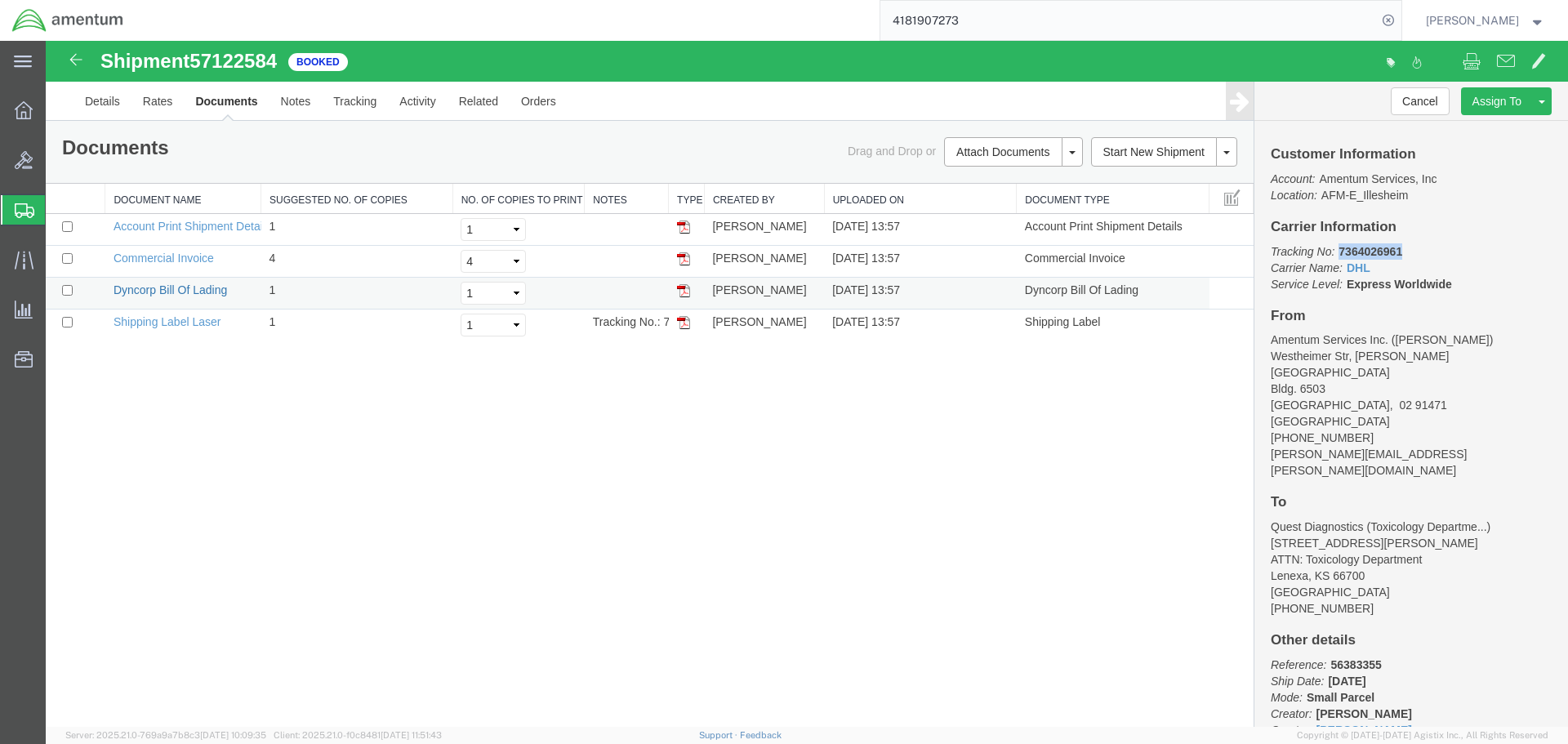
click at [174, 294] on link "Dyncorp Bill Of Lading" at bounding box center [170, 290] width 114 height 13
click at [144, 321] on link "Shipping Label Laser" at bounding box center [168, 322] width 108 height 13
copy b "7364026961"
click at [146, 108] on link "Rates" at bounding box center [158, 101] width 53 height 39
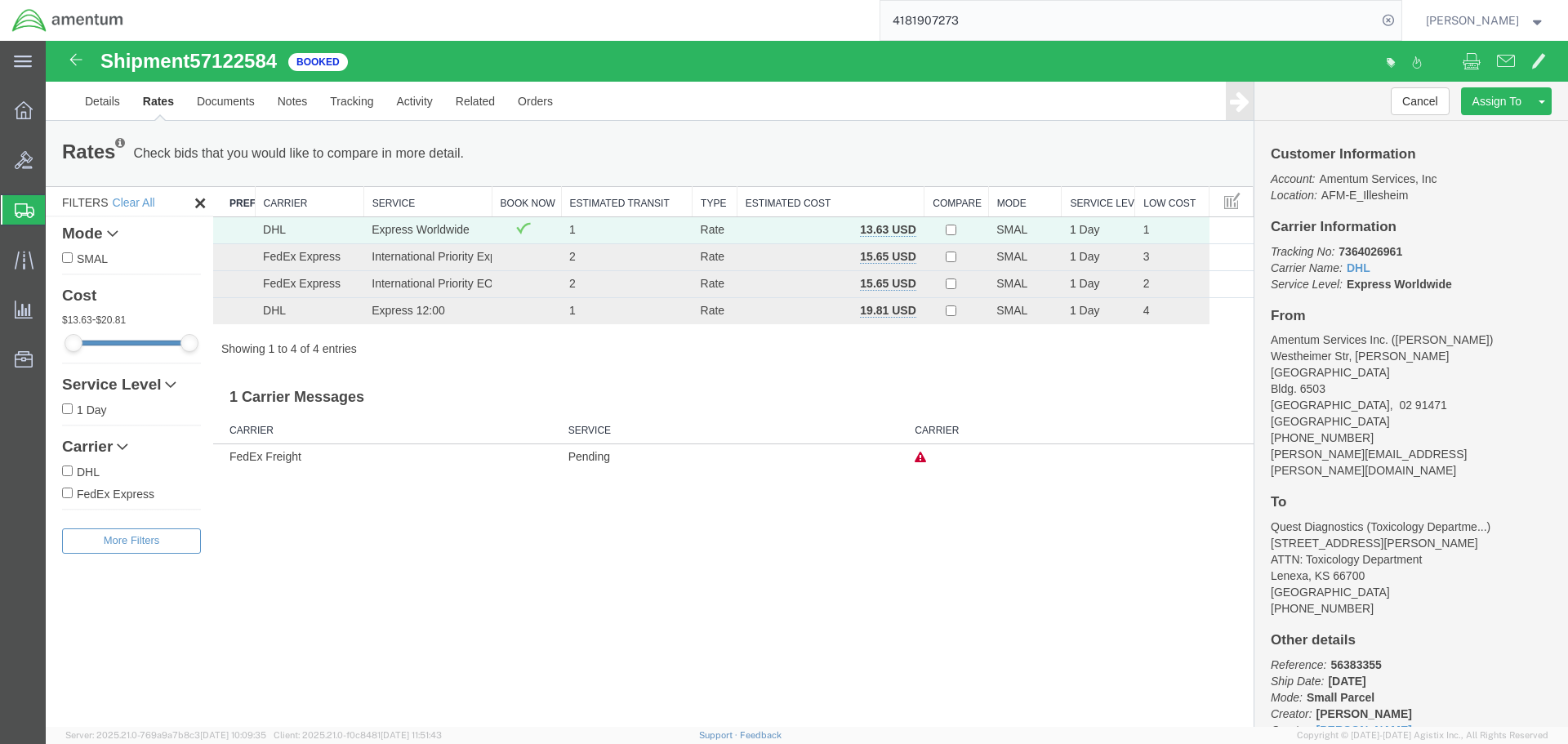
click at [247, 55] on span "57122584" at bounding box center [233, 61] width 88 height 22
copy span "57122584"
click at [1388, 243] on p "Tracking No: 7364026961 Carrier Name: DHL DHL Service Level: Express Worldwide" at bounding box center [1411, 268] width 281 height 49
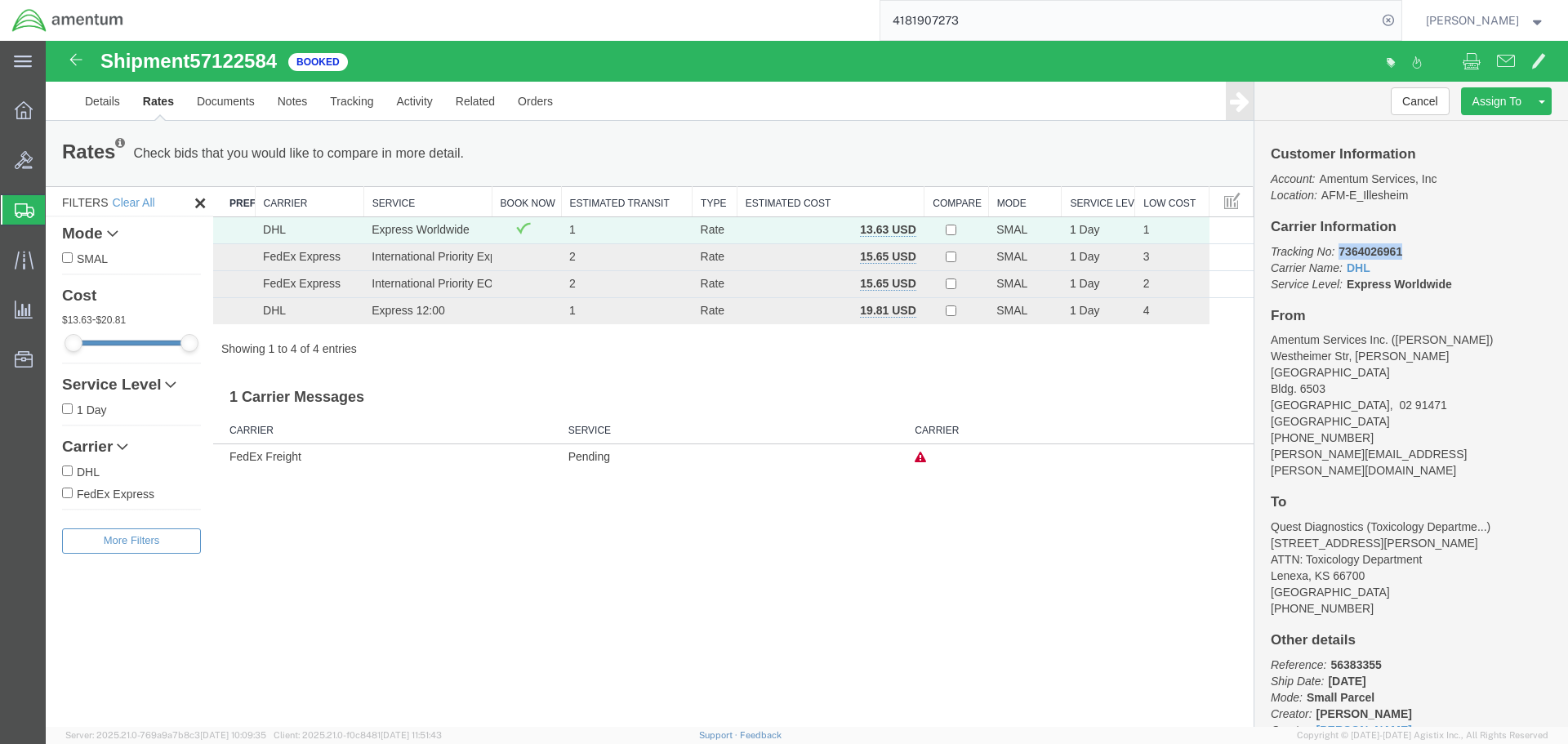
click at [1391, 247] on b "7364026961" at bounding box center [1371, 251] width 64 height 13
click at [112, 100] on link "Details" at bounding box center [102, 101] width 58 height 39
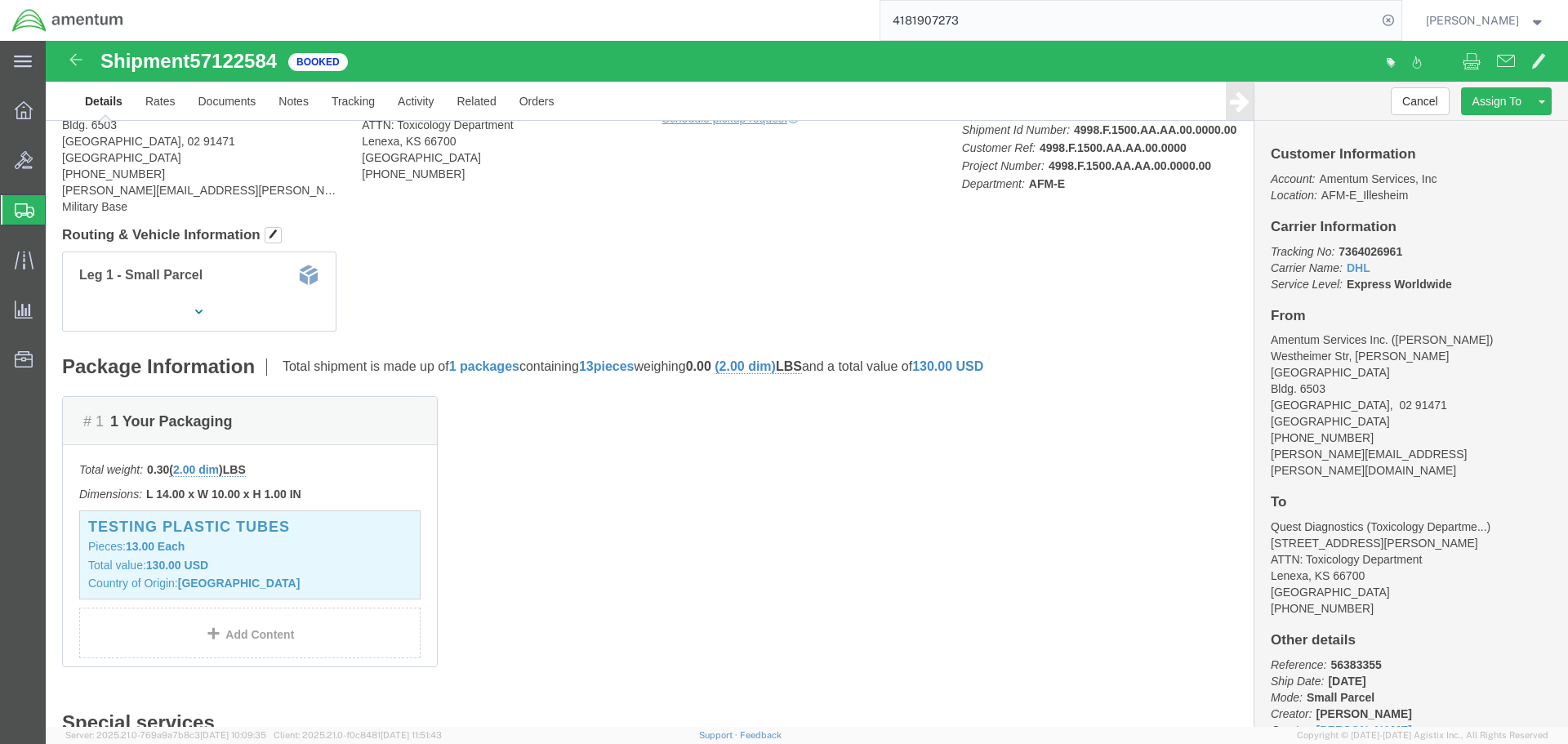
scroll to position [163, 0]
